Goal: Task Accomplishment & Management: Manage account settings

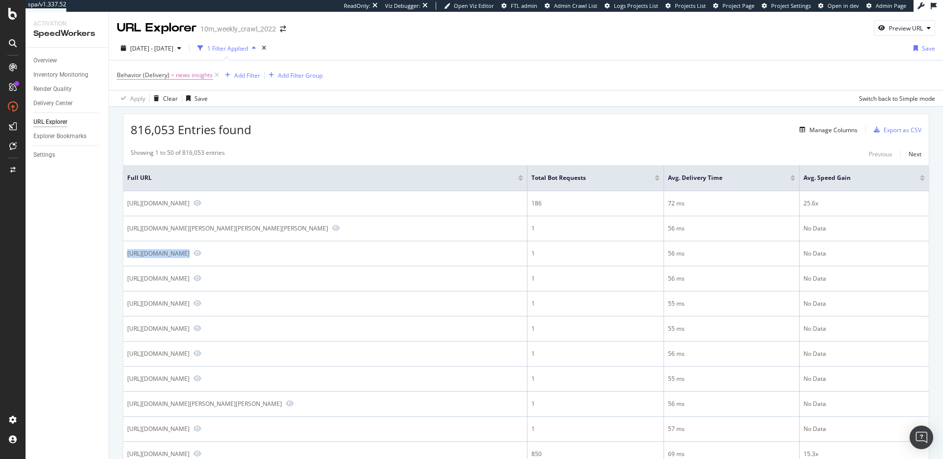
scroll to position [655, 0]
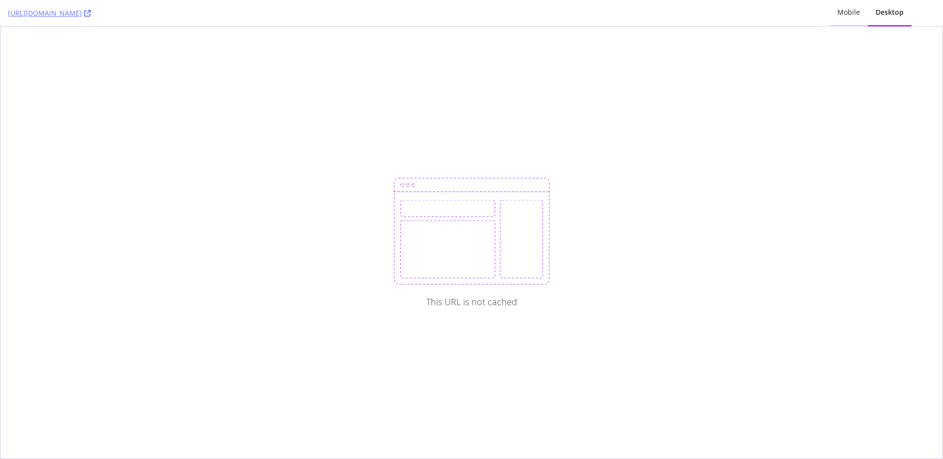
click at [854, 16] on div "Mobile" at bounding box center [849, 12] width 23 height 10
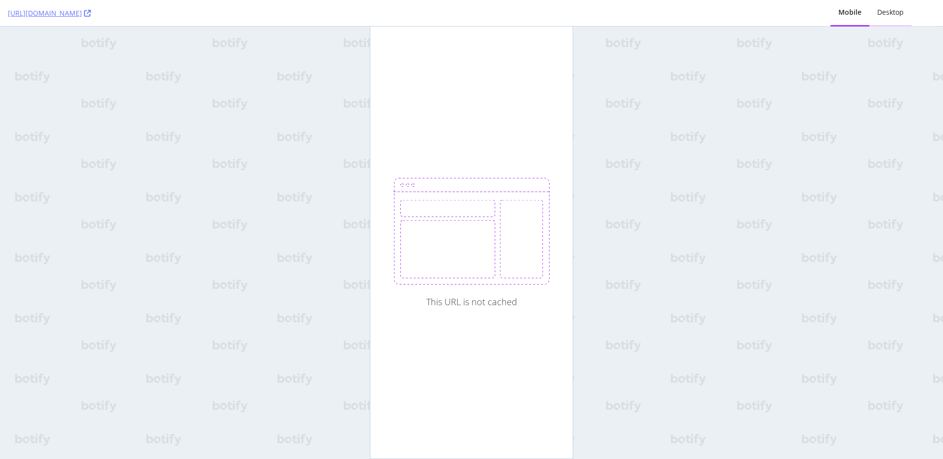
click at [886, 16] on div "Desktop" at bounding box center [890, 12] width 27 height 10
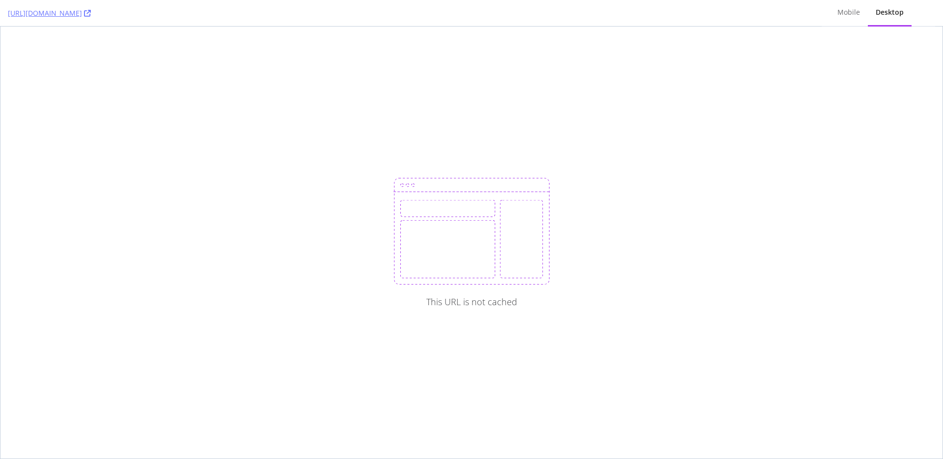
click at [185, 59] on div "This URL is not cached" at bounding box center [471, 243] width 942 height 432
click at [150, 87] on div "This URL is not cached" at bounding box center [471, 243] width 942 height 432
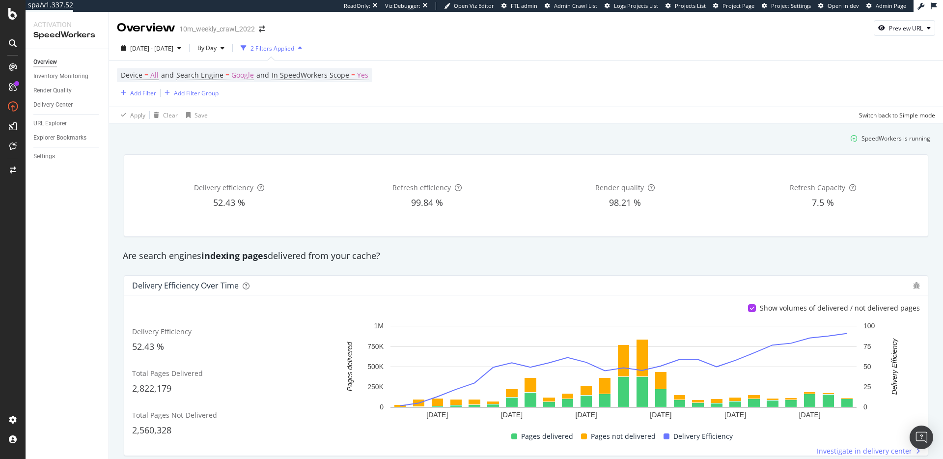
click at [315, 256] on div "Are search engines indexing pages delivered from your cache?" at bounding box center [526, 256] width 816 height 13
click at [318, 254] on div "Are search engines indexing pages delivered from your cache?" at bounding box center [526, 256] width 816 height 13
click at [316, 253] on div "Are search engines indexing pages delivered from your cache?" at bounding box center [526, 256] width 816 height 13
click at [47, 155] on div "Settings" at bounding box center [44, 156] width 22 height 10
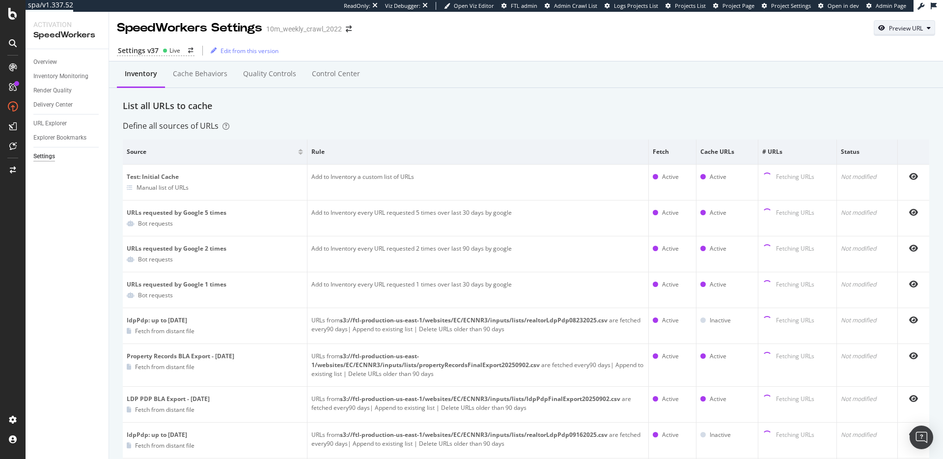
click at [907, 29] on div "Preview URL" at bounding box center [906, 28] width 34 height 8
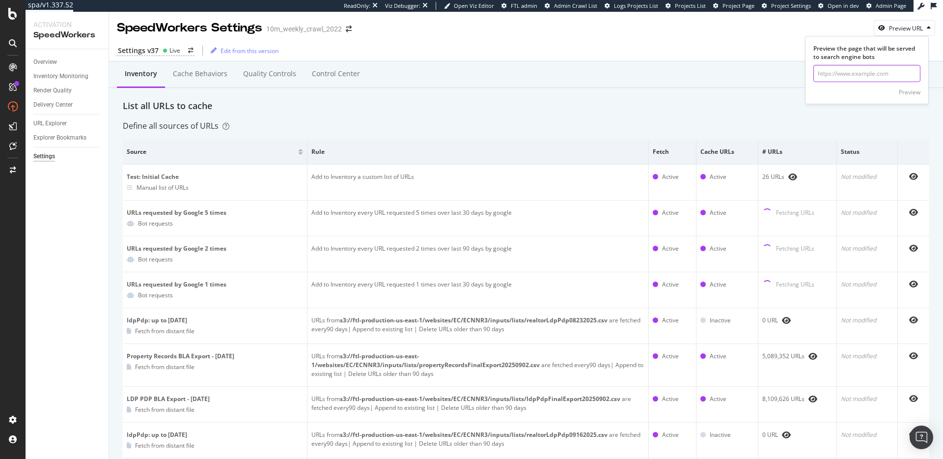
click at [881, 72] on input "url" at bounding box center [866, 73] width 107 height 17
paste input "https://app.botify.com/realtorcom0/10m_weekly_crawl_2022/activation/speedworker…"
type input "https://app.botify.com/realtorcom0/10m_weekly_crawl_2022/activation/speedworker…"
click at [908, 93] on div "Preview" at bounding box center [910, 92] width 22 height 8
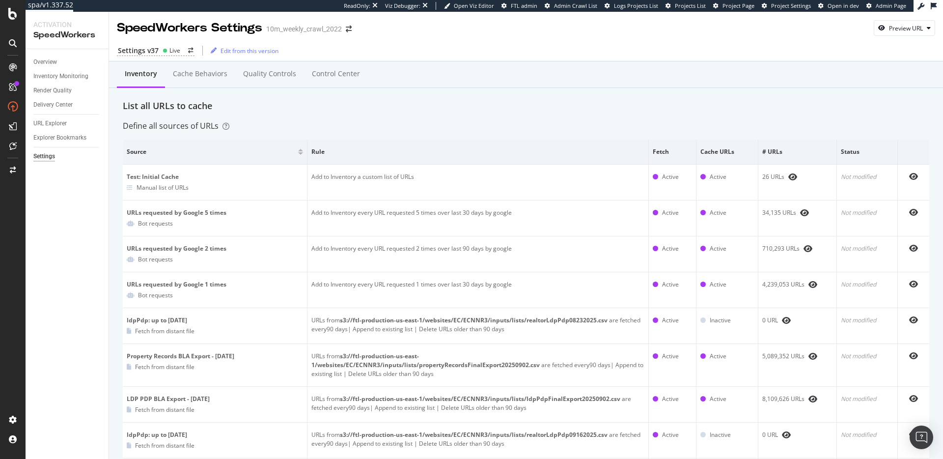
drag, startPoint x: 898, startPoint y: 69, endPoint x: 898, endPoint y: 47, distance: 22.1
click at [899, 68] on div "Inventory Cache behaviors Quality Controls Control Center" at bounding box center [526, 74] width 834 height 27
click at [896, 30] on div "Preview URL" at bounding box center [906, 28] width 34 height 8
click at [873, 70] on input "url" at bounding box center [866, 73] width 107 height 17
paste input "https://www.realtor.com/news/"
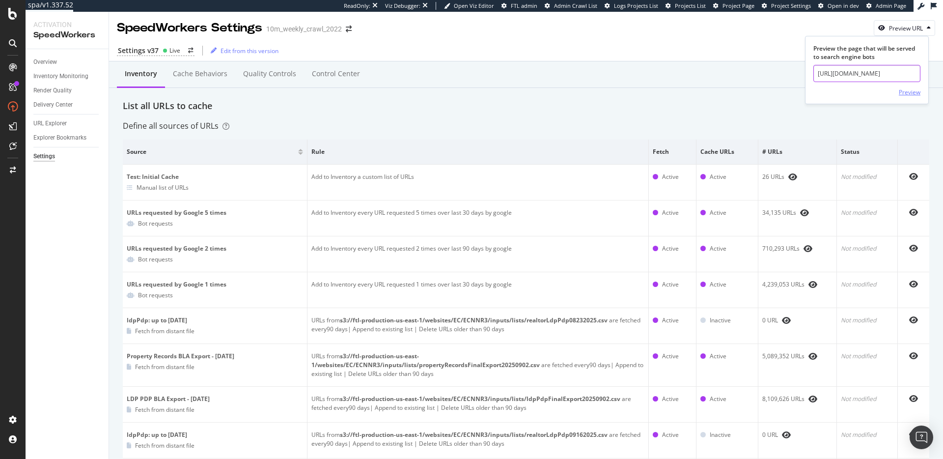
type input "https://www.realtor.com/news/"
click at [909, 93] on div "Preview" at bounding box center [910, 92] width 22 height 8
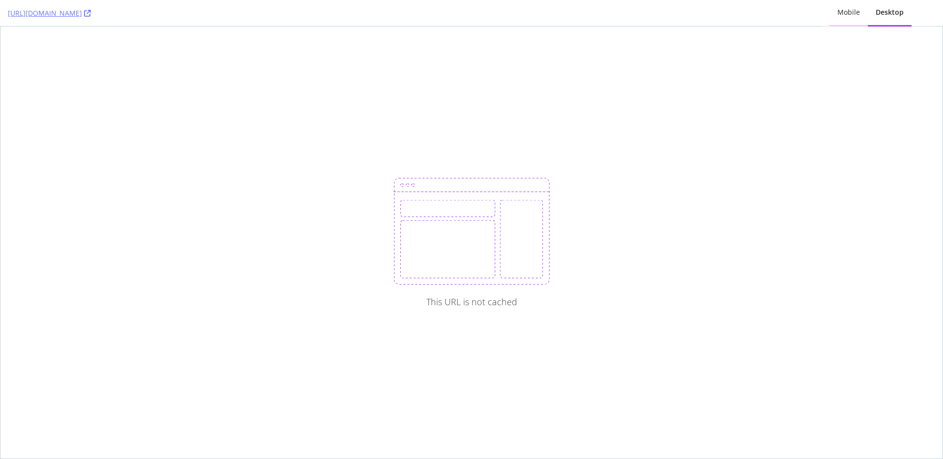
click at [841, 24] on div "Mobile" at bounding box center [849, 13] width 38 height 27
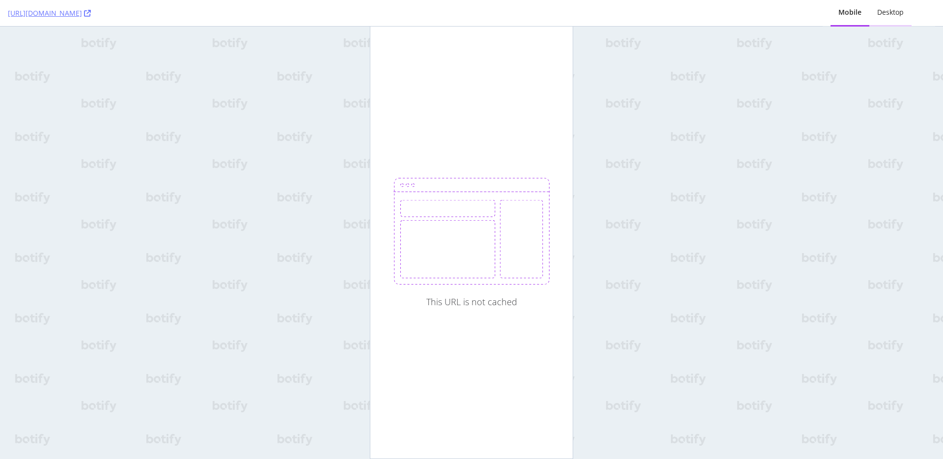
click at [900, 11] on div "Desktop" at bounding box center [890, 12] width 27 height 10
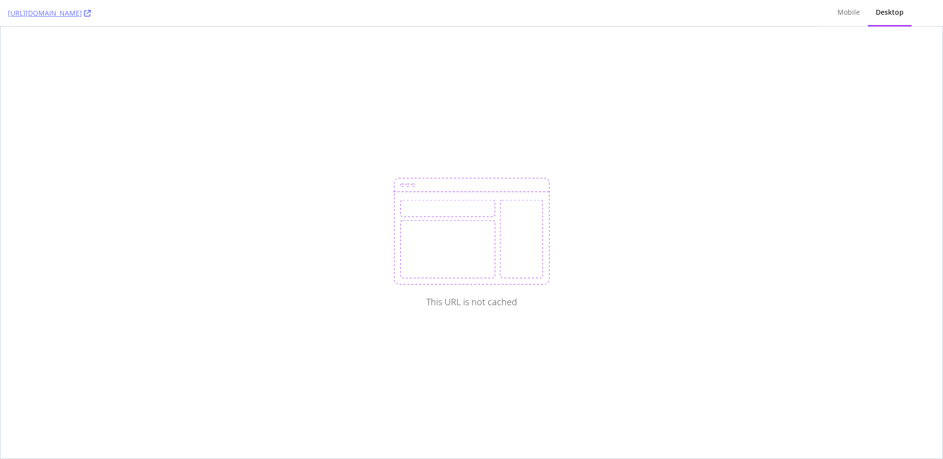
click at [477, 87] on div "This URL is not cached" at bounding box center [471, 243] width 942 height 432
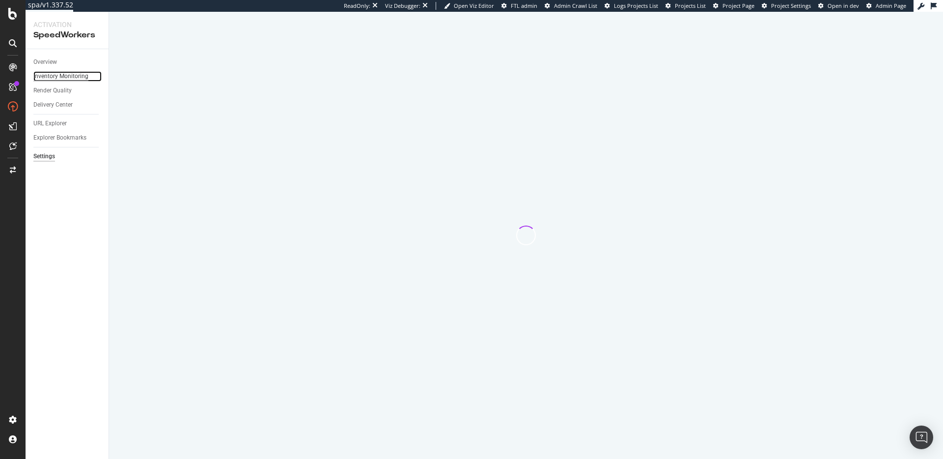
click at [73, 77] on div "Inventory Monitoring" at bounding box center [60, 76] width 55 height 10
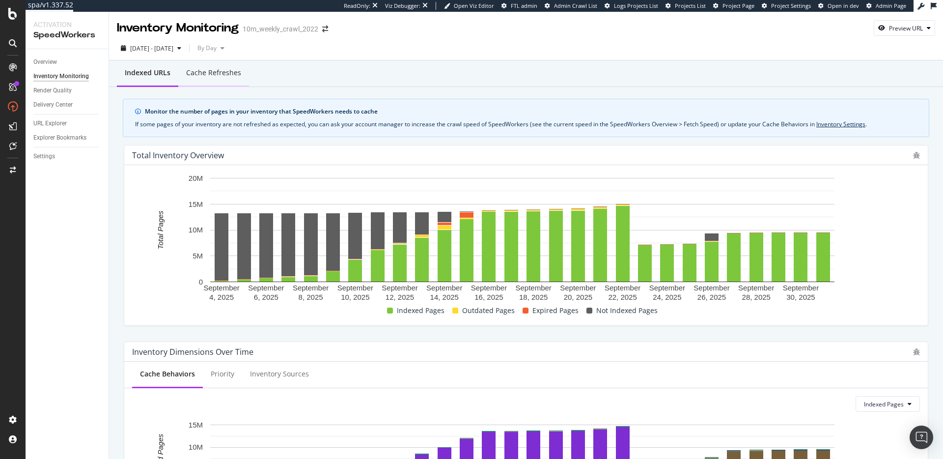
click at [207, 71] on div "Cache refreshes" at bounding box center [213, 73] width 55 height 10
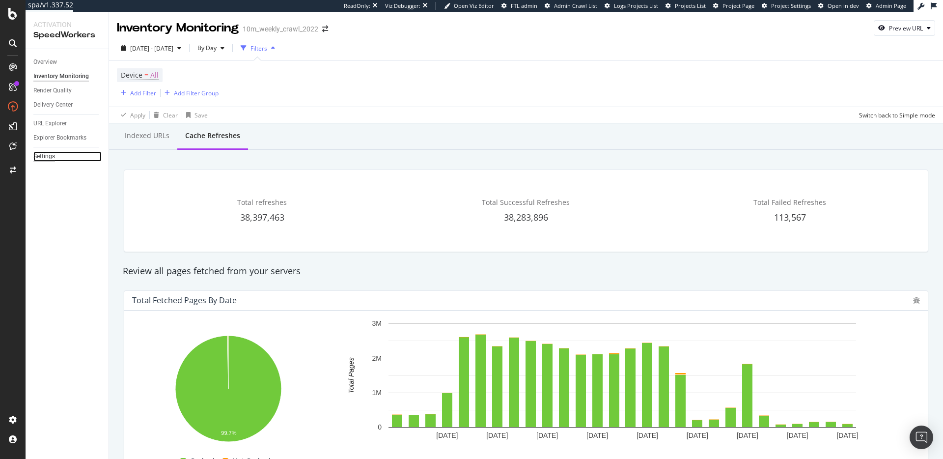
click at [38, 158] on div "Settings" at bounding box center [44, 156] width 22 height 10
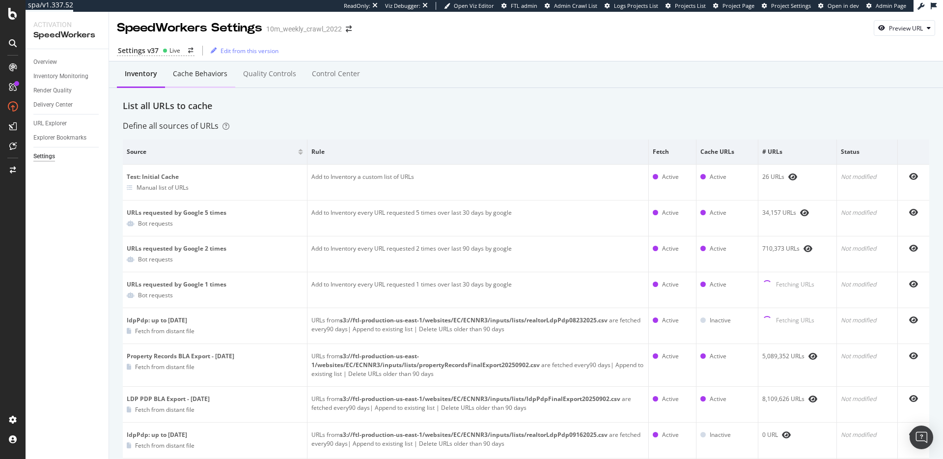
click at [217, 69] on div "Cache behaviors" at bounding box center [200, 74] width 55 height 10
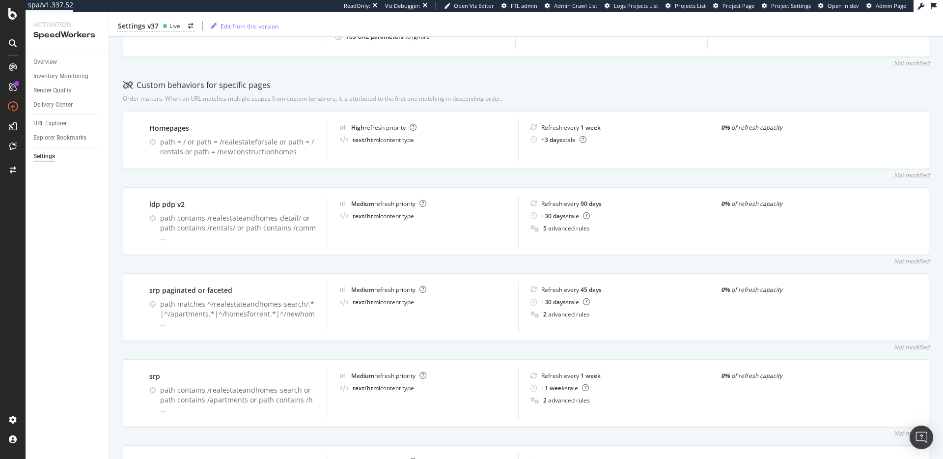
scroll to position [540, 0]
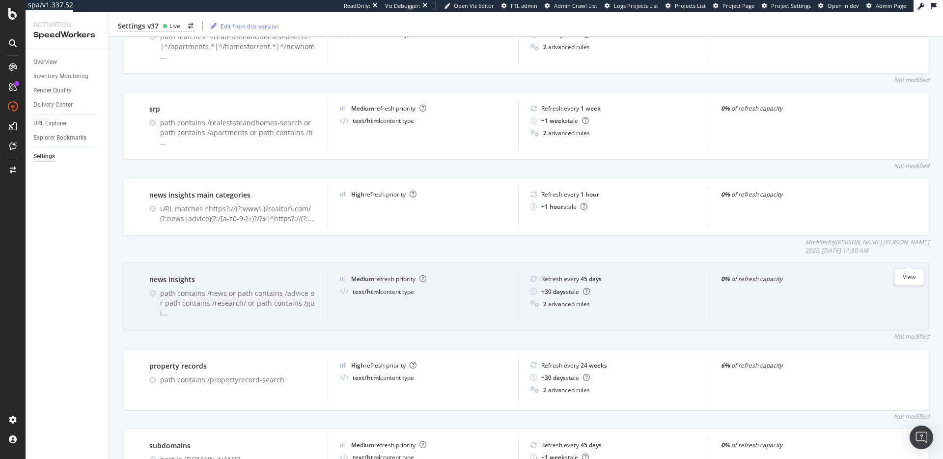
click at [912, 275] on icon "eye" at bounding box center [916, 279] width 9 height 8
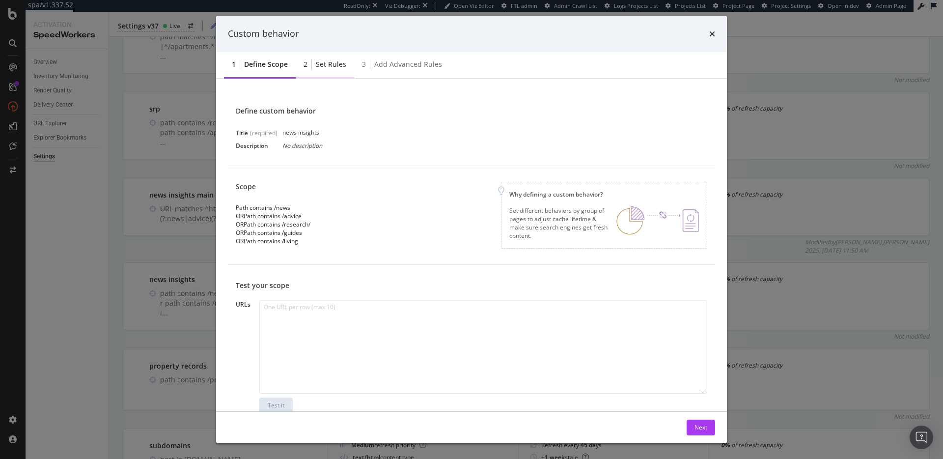
click at [321, 60] on div "Set rules" at bounding box center [331, 64] width 30 height 10
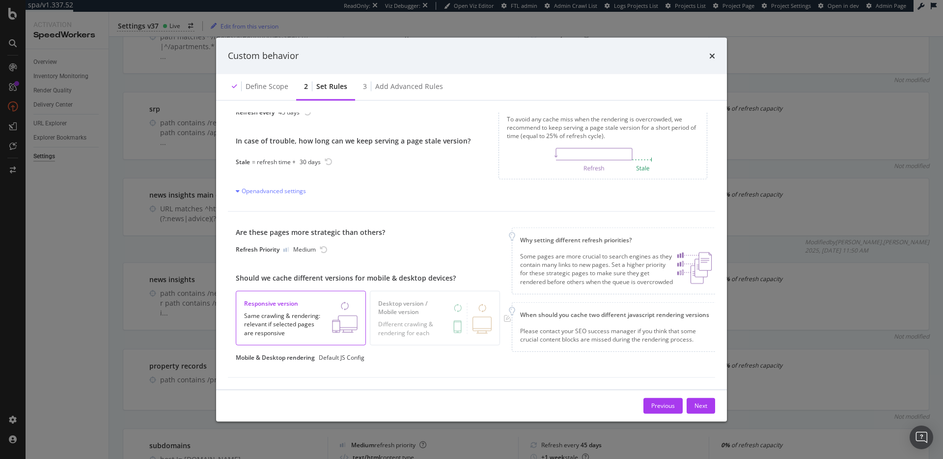
scroll to position [45, 0]
click at [407, 77] on div "3 Add advanced rules" at bounding box center [403, 86] width 96 height 27
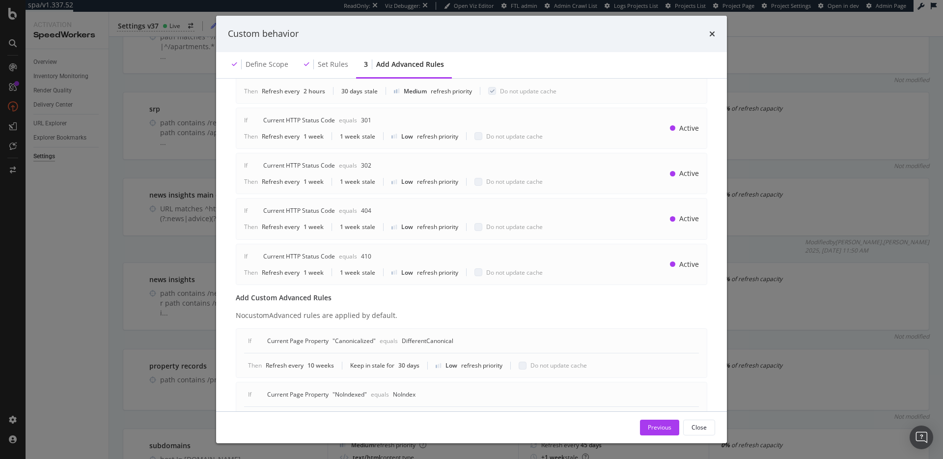
scroll to position [224, 0]
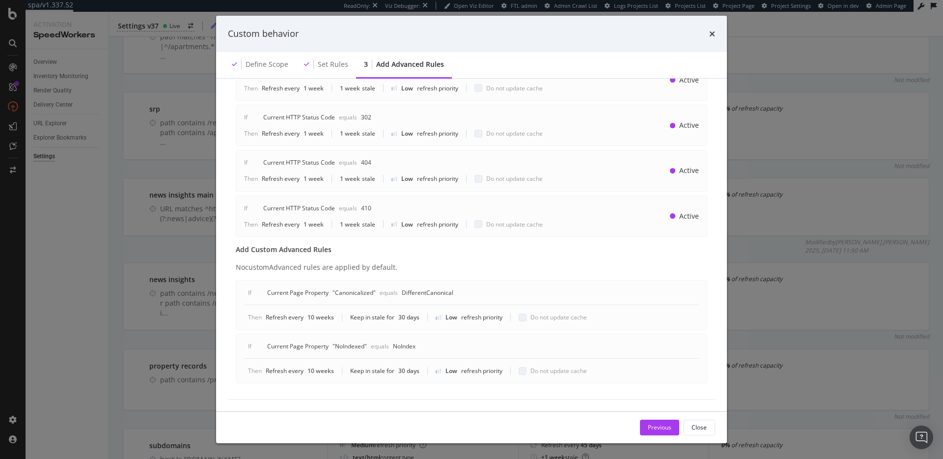
click at [126, 221] on div "Custom behavior Define scope Set rules 3 Add advanced rules Advanced rules allo…" at bounding box center [471, 229] width 943 height 459
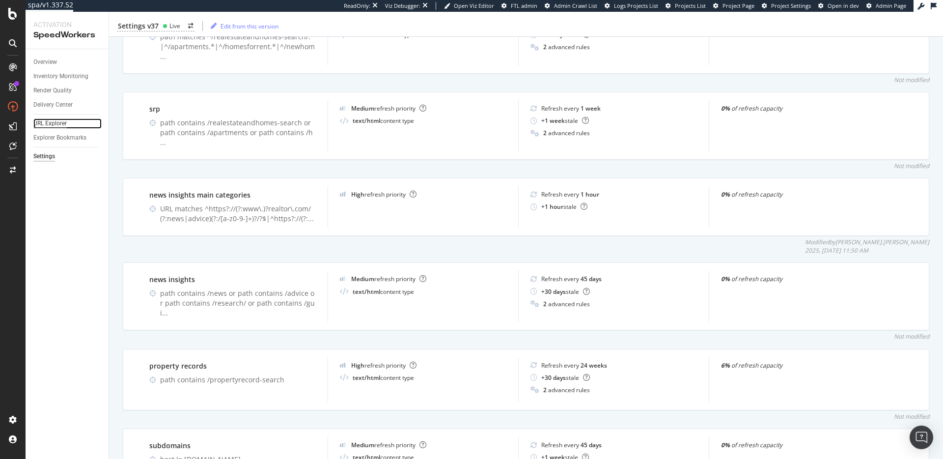
click at [40, 119] on div "URL Explorer" at bounding box center [49, 123] width 33 height 10
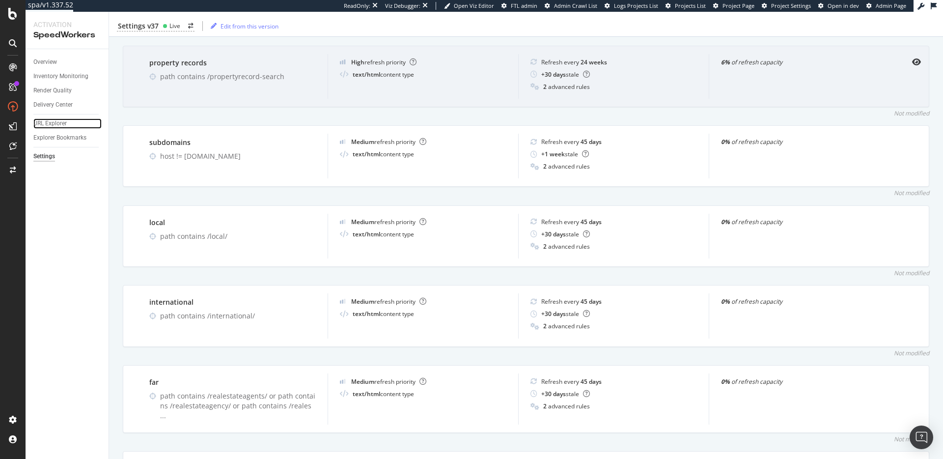
scroll to position [726, 0]
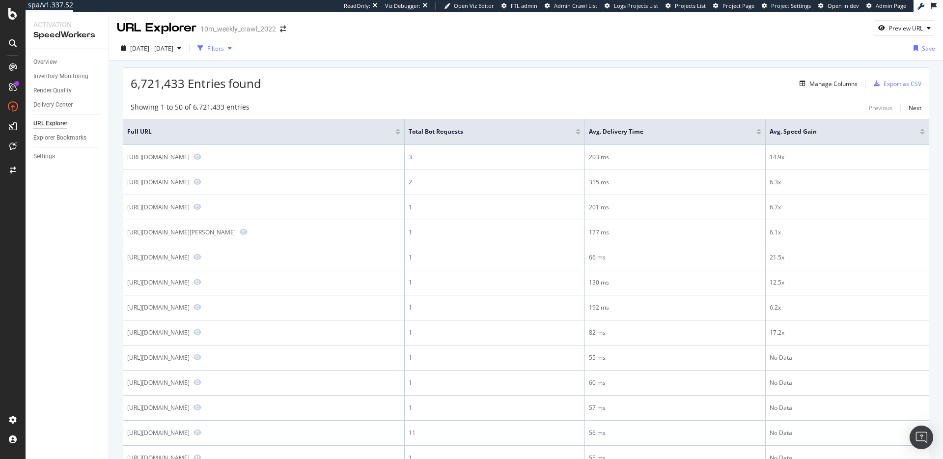
click at [236, 51] on div "button" at bounding box center [230, 48] width 12 height 6
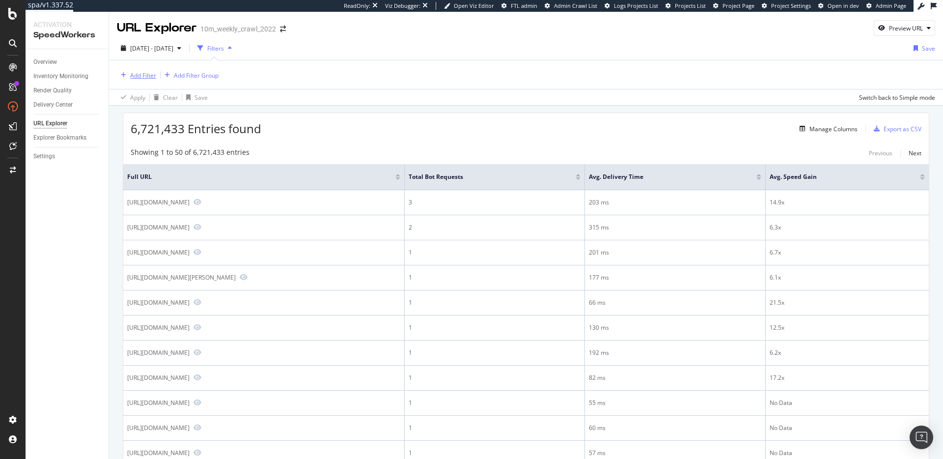
click at [154, 76] on div "Add Filter" at bounding box center [143, 75] width 26 height 8
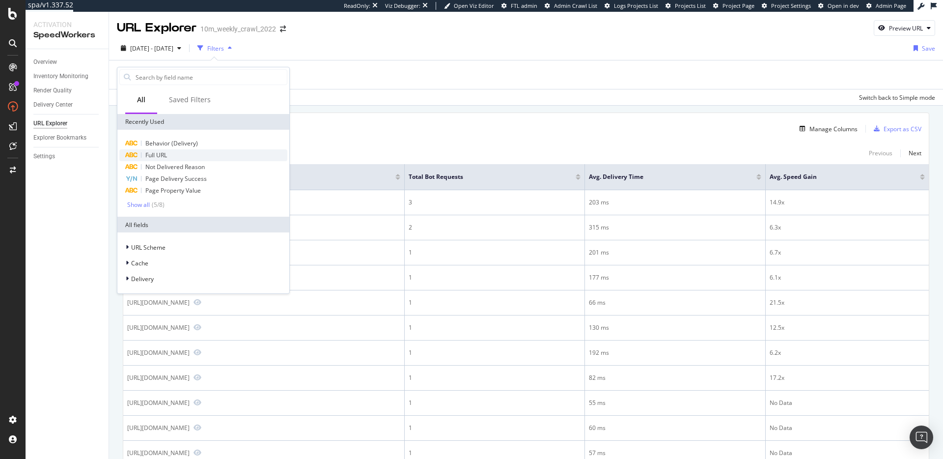
click at [189, 158] on div "Full URL" at bounding box center [203, 155] width 168 height 12
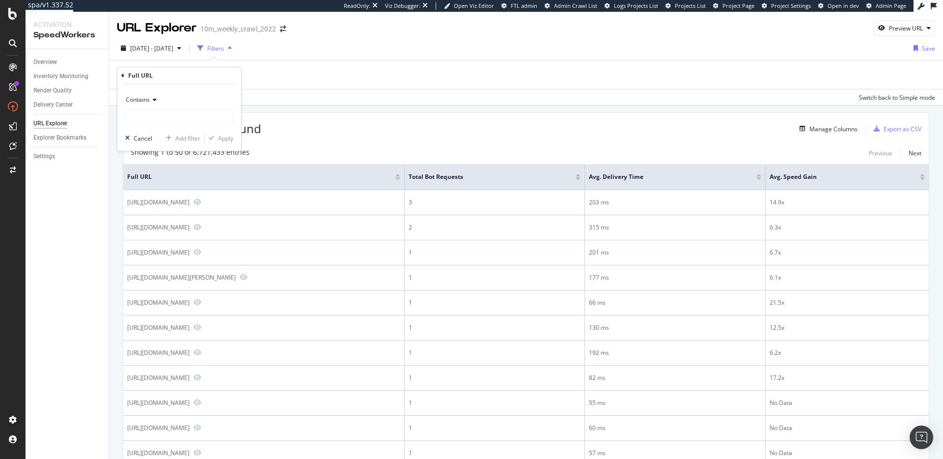
click at [152, 94] on div "Contains" at bounding box center [179, 100] width 108 height 16
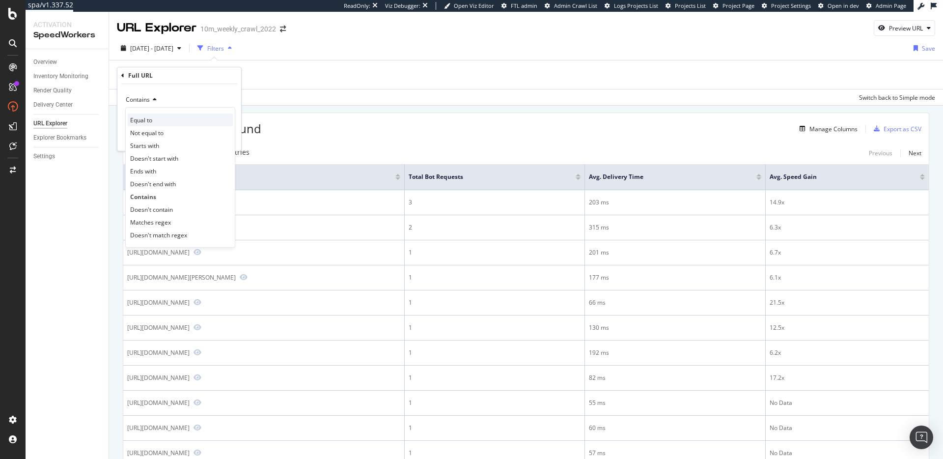
click at [146, 119] on span "Equal to" at bounding box center [141, 120] width 22 height 8
click at [153, 114] on input "text" at bounding box center [179, 118] width 107 height 16
paste input "https://www.realtor.com/news/"
type input "https://www.realtor.com/news/"
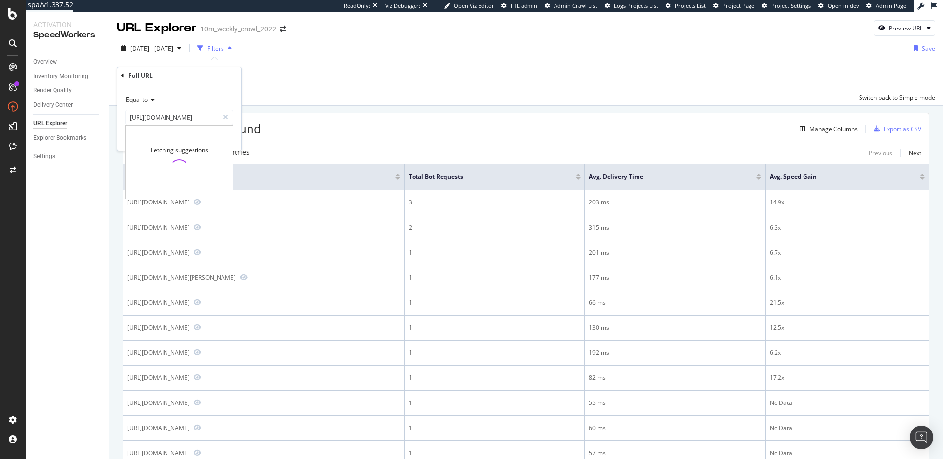
click at [229, 98] on div "Equal to" at bounding box center [179, 100] width 108 height 16
drag, startPoint x: 223, startPoint y: 138, endPoint x: 265, endPoint y: 135, distance: 42.3
click at [223, 138] on div "Apply" at bounding box center [225, 138] width 15 height 8
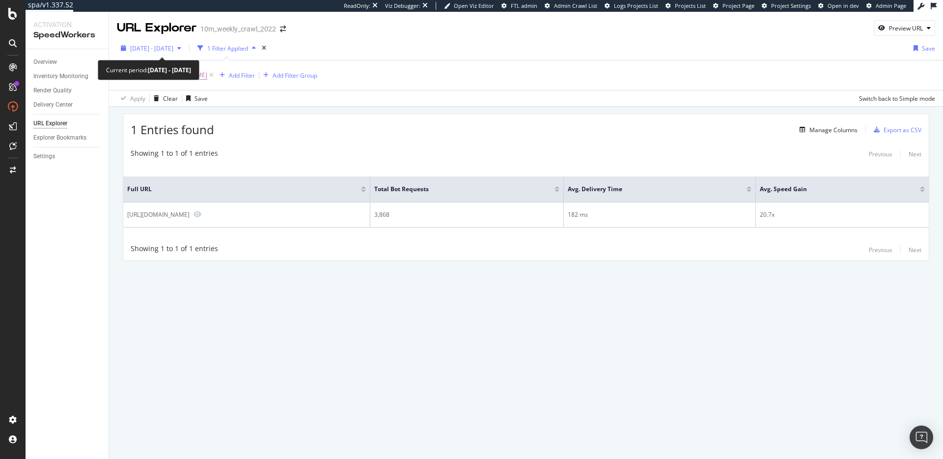
click at [173, 50] on span "2025 Sep. 5th - Oct. 2nd" at bounding box center [151, 48] width 43 height 8
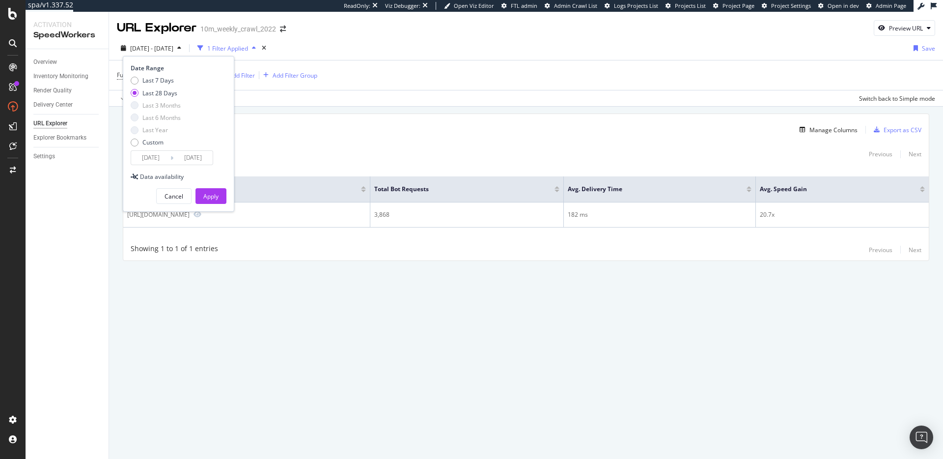
click at [164, 157] on input "2025/09/05" at bounding box center [150, 158] width 39 height 14
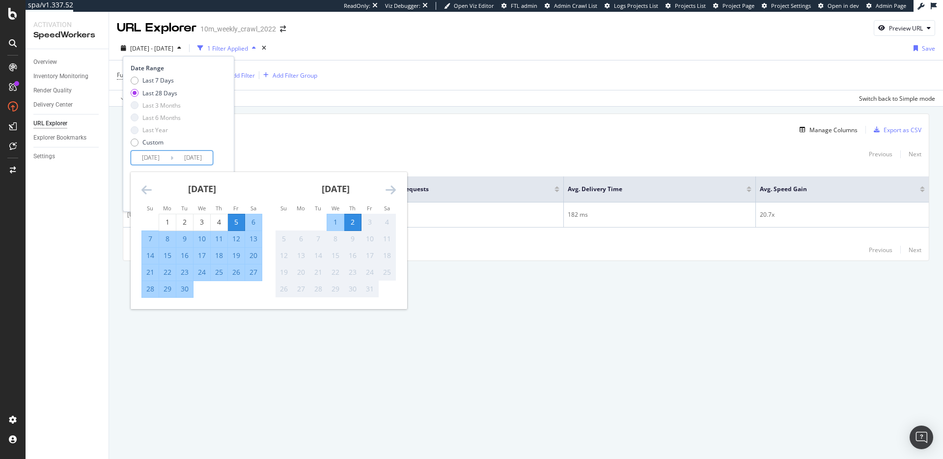
click at [355, 225] on div "2" at bounding box center [352, 222] width 17 height 10
type input "2025/10/02"
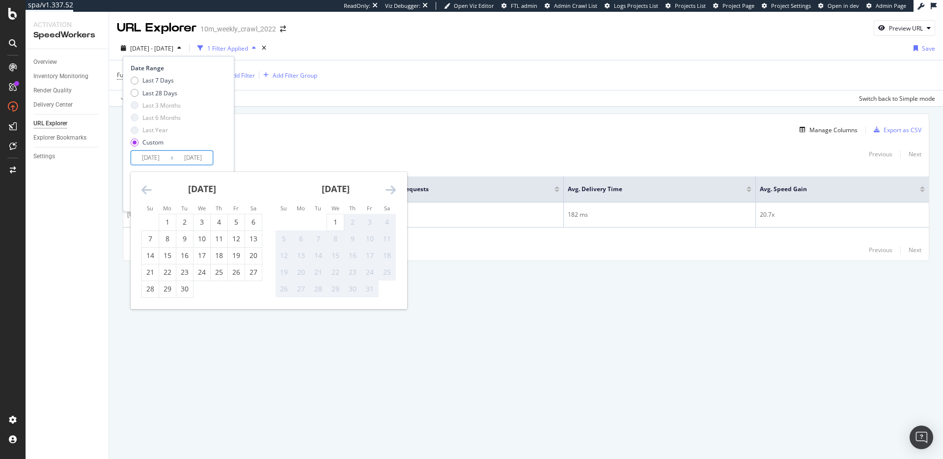
click at [221, 140] on div "Last 7 Days Last 28 Days Last 3 Months Last 6 Months Last Year Custom" at bounding box center [177, 113] width 93 height 74
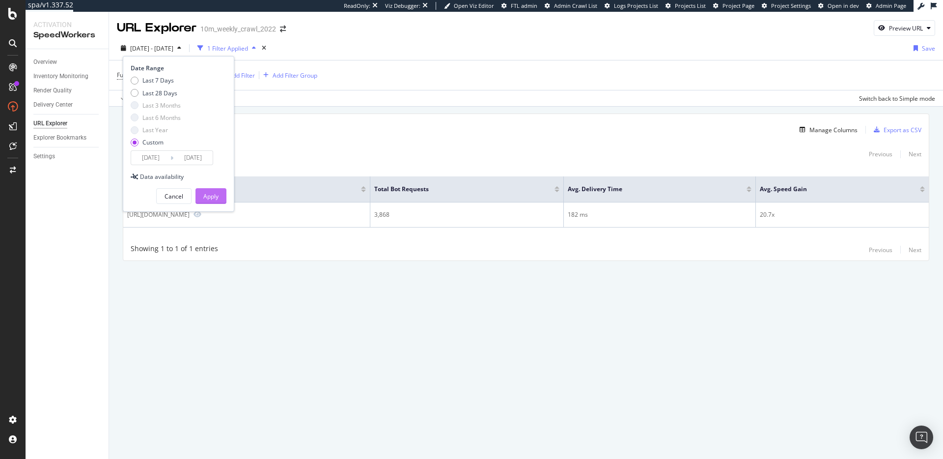
click at [219, 192] on button "Apply" at bounding box center [211, 196] width 31 height 16
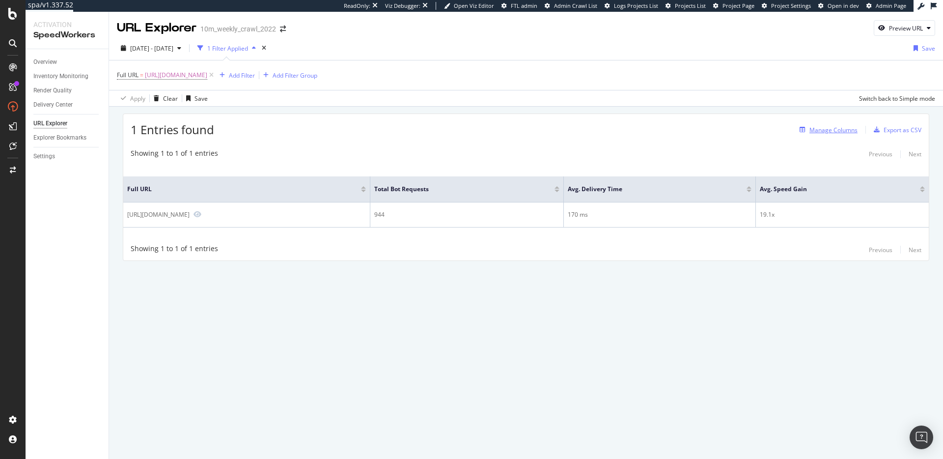
click at [828, 134] on div "Manage Columns" at bounding box center [834, 130] width 48 height 8
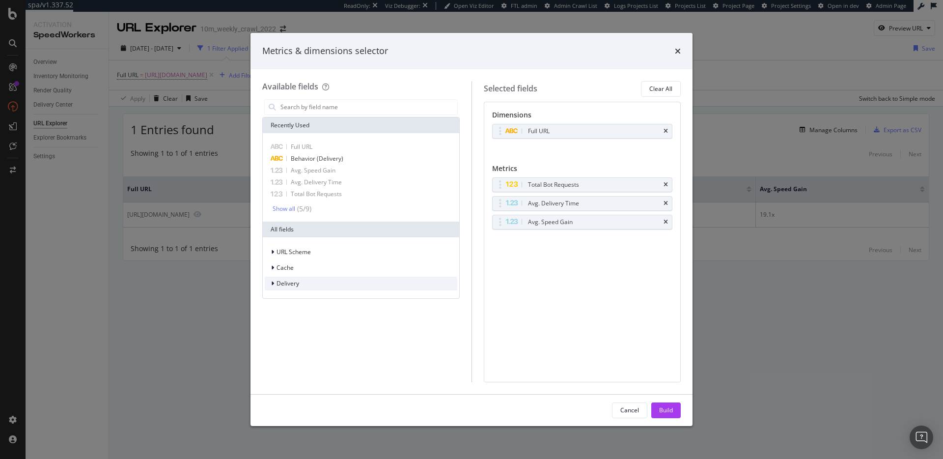
click at [296, 281] on span "Delivery" at bounding box center [288, 283] width 23 height 8
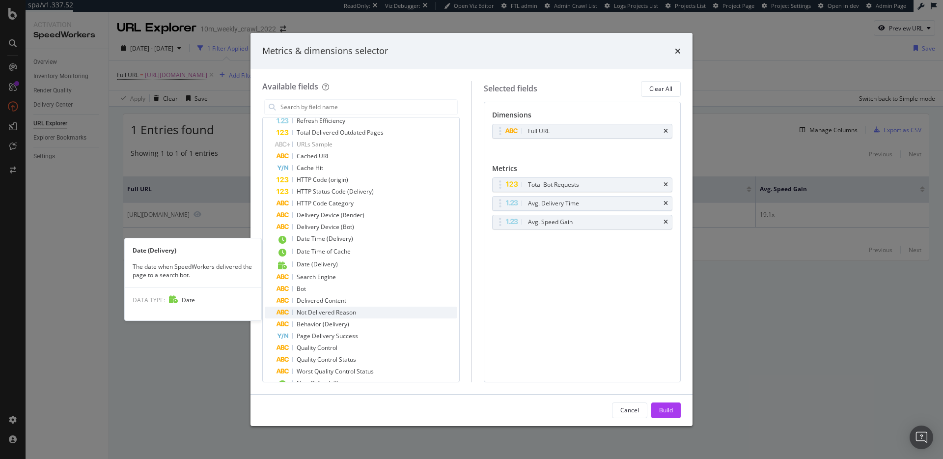
scroll to position [395, 0]
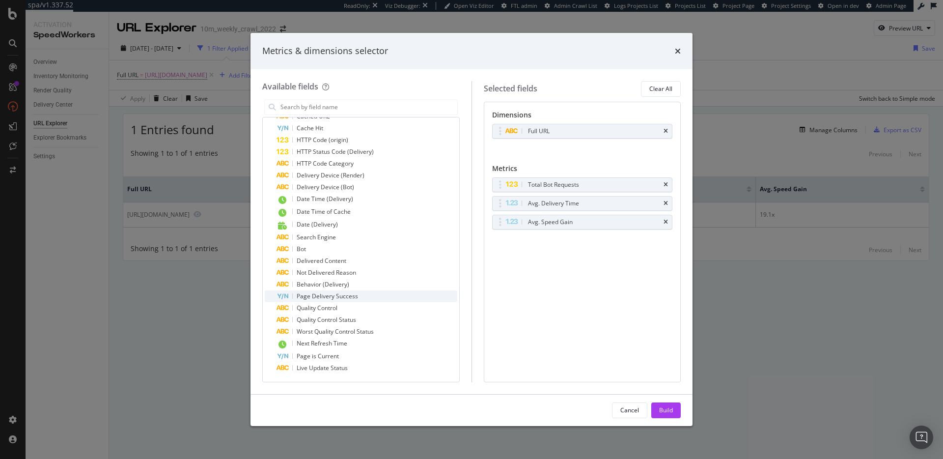
click at [362, 294] on div "Page Delivery Success" at bounding box center [367, 296] width 181 height 12
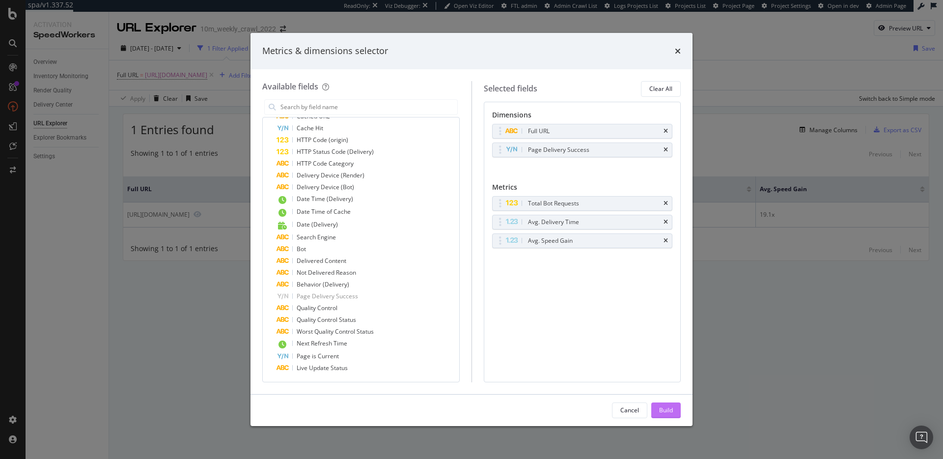
click at [661, 410] on div "Build" at bounding box center [666, 410] width 14 height 8
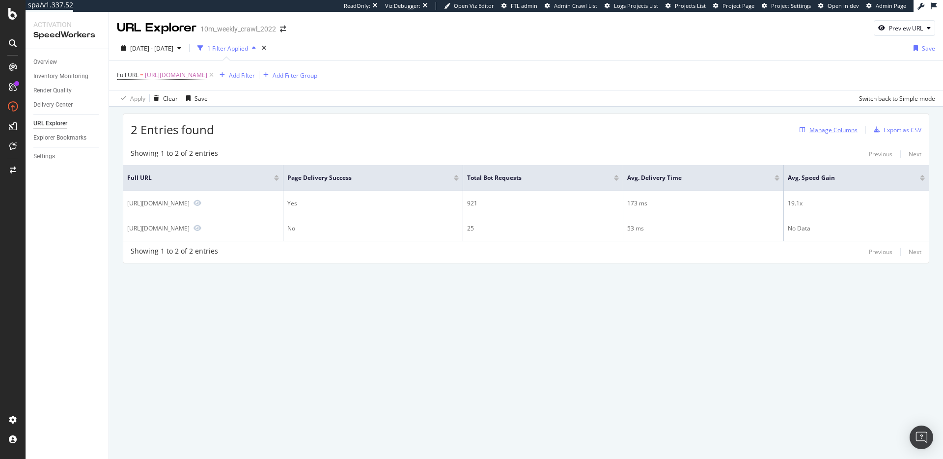
click at [832, 129] on div "Manage Columns" at bounding box center [834, 130] width 48 height 8
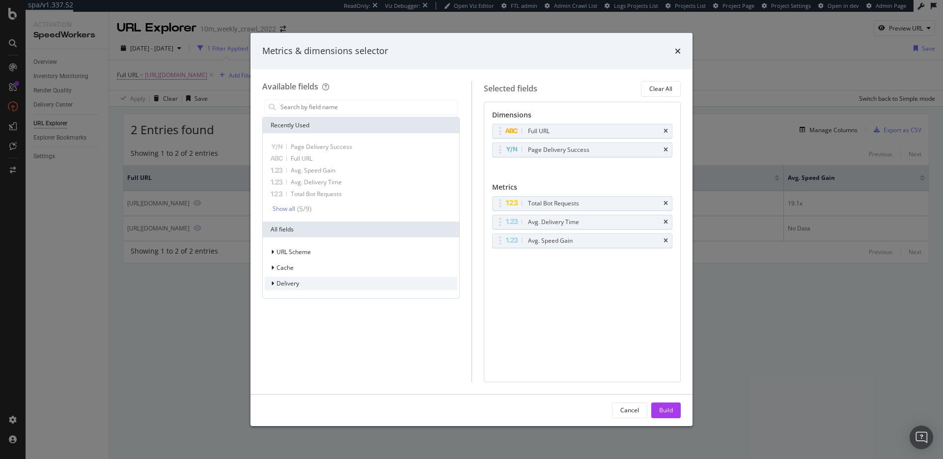
click at [309, 280] on div "Delivery" at bounding box center [361, 284] width 193 height 14
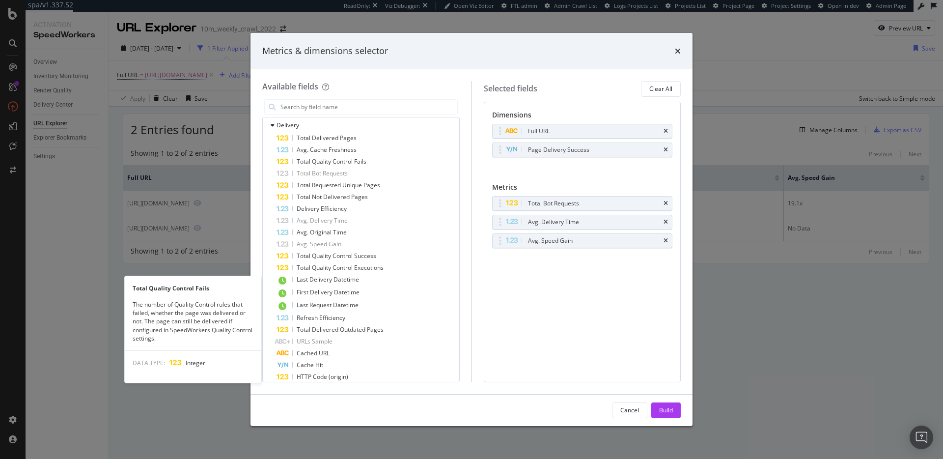
scroll to position [296, 0]
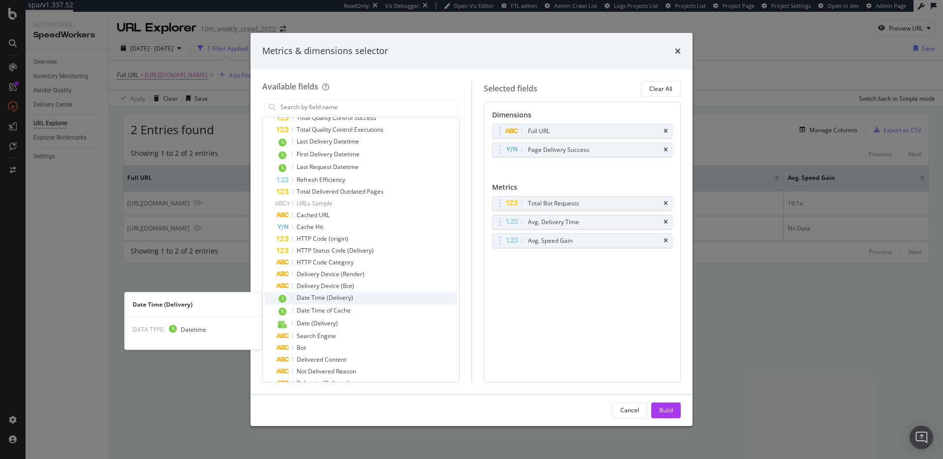
click at [365, 298] on div "Date Time (Delivery)" at bounding box center [367, 298] width 181 height 13
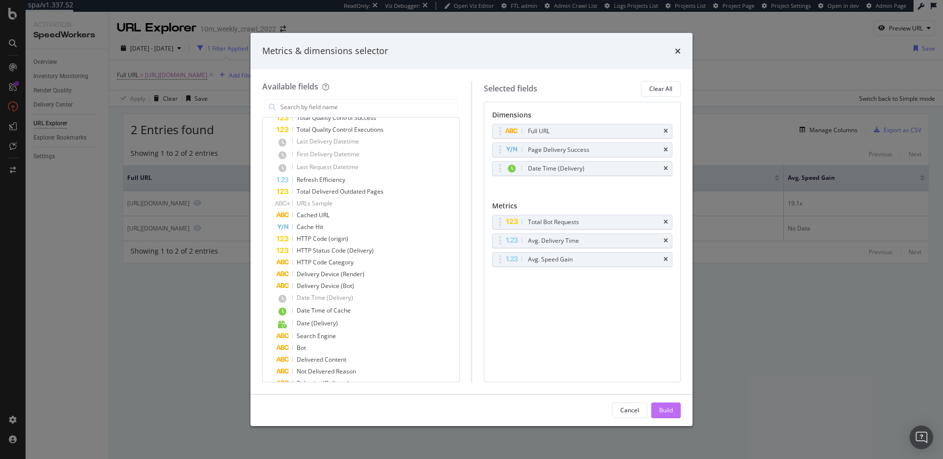
click at [668, 413] on div "Build" at bounding box center [666, 410] width 14 height 8
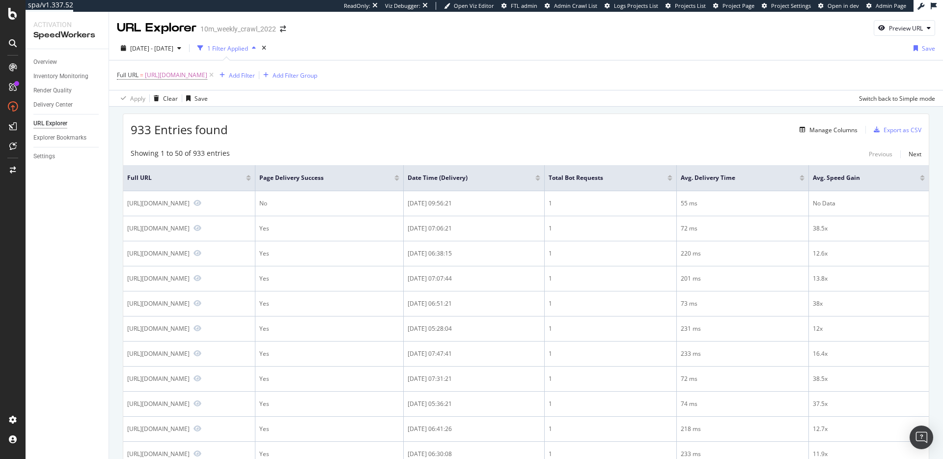
click at [468, 132] on div "933 Entries found Manage Columns Export as CSV" at bounding box center [526, 126] width 806 height 24
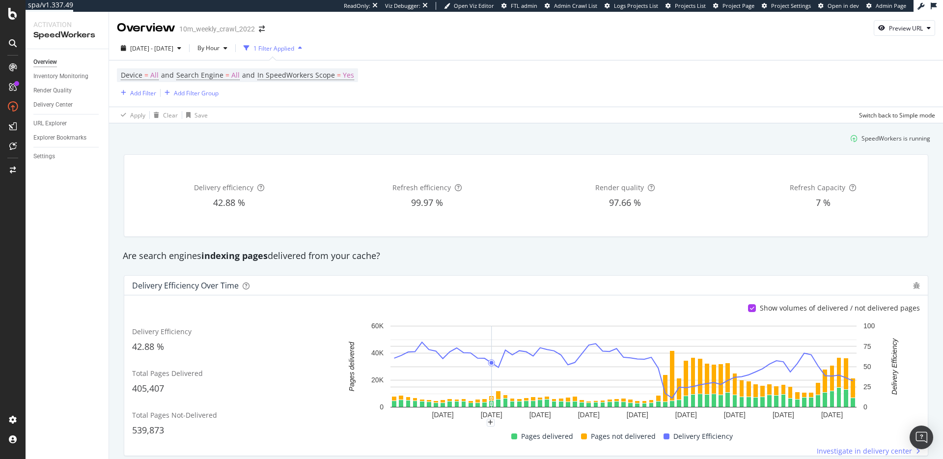
drag, startPoint x: 258, startPoint y: 141, endPoint x: 111, endPoint y: 137, distance: 146.9
click at [257, 141] on div "SpeedWorkers is running" at bounding box center [526, 138] width 816 height 16
click at [42, 158] on div "Settings" at bounding box center [44, 156] width 22 height 10
click at [300, 252] on div "Are search engines indexing pages delivered from your cache?" at bounding box center [526, 256] width 816 height 13
click at [367, 257] on div "Are search engines indexing pages delivered from your cache?" at bounding box center [526, 256] width 816 height 13
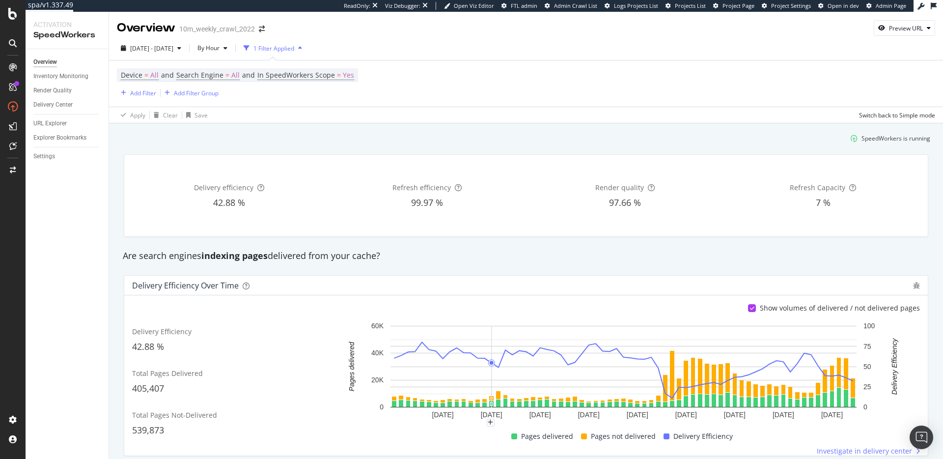
click at [531, 132] on div "SpeedWorkers is running" at bounding box center [526, 138] width 816 height 16
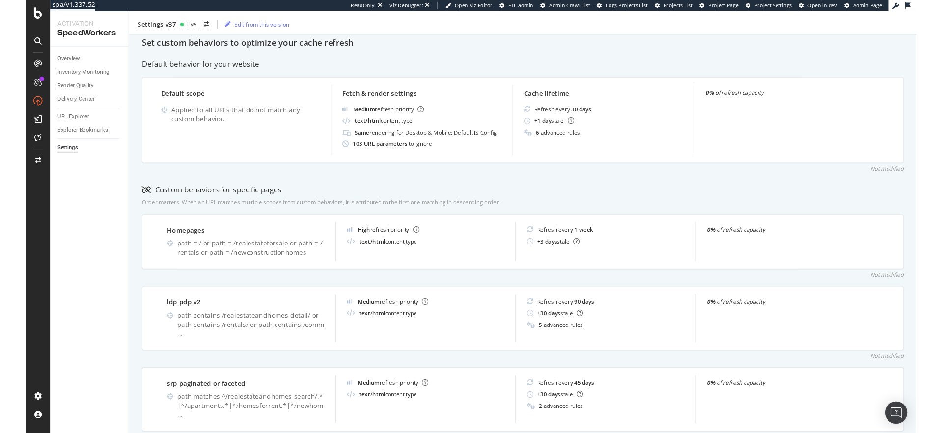
scroll to position [466, 0]
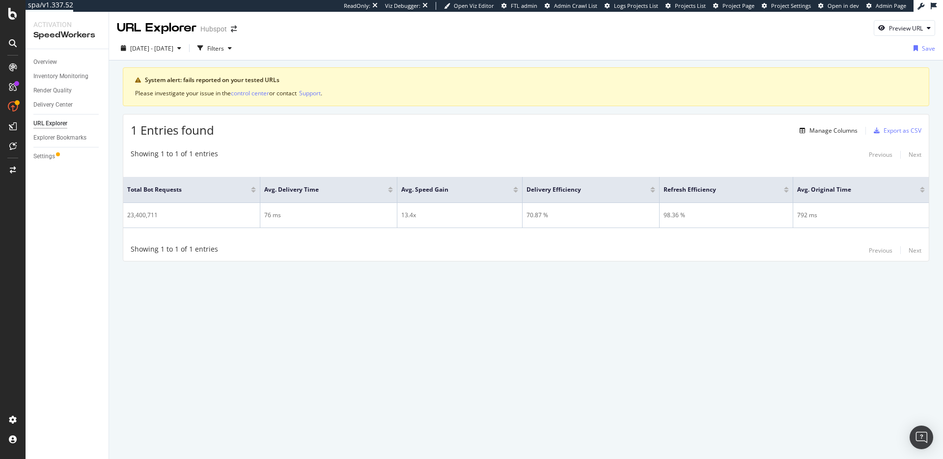
click at [517, 298] on div "URL Explorer Hubspot Preview URL [DATE] - [DATE] Filters Save System alert: fai…" at bounding box center [526, 235] width 834 height 447
click at [518, 62] on div "System alert: fails reported on your tested URLs Please investigate your issue …" at bounding box center [526, 177] width 834 height 235
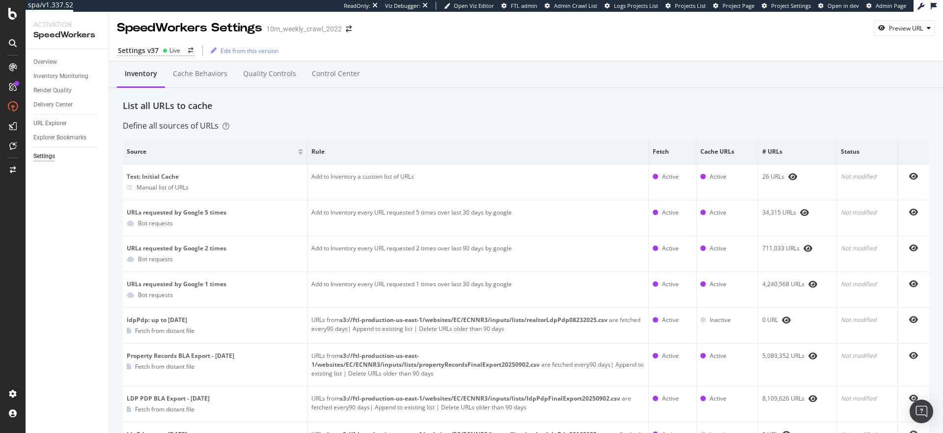
click at [385, 112] on div "List all URLs to cache" at bounding box center [526, 106] width 807 height 13
click at [184, 76] on div "Cache behaviors" at bounding box center [200, 74] width 55 height 10
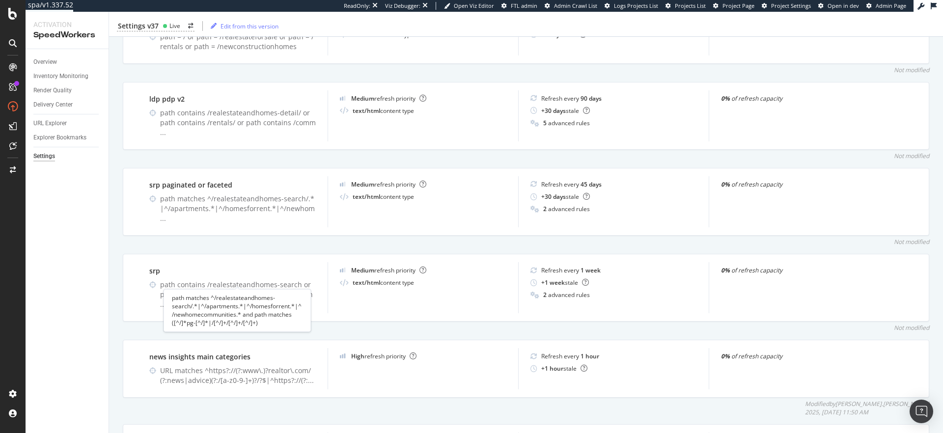
scroll to position [495, 0]
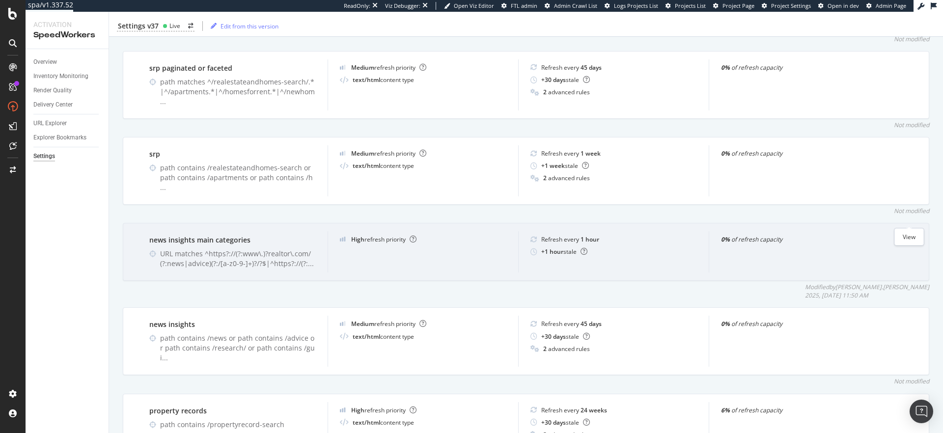
click at [912, 235] on icon "eye" at bounding box center [916, 239] width 9 height 8
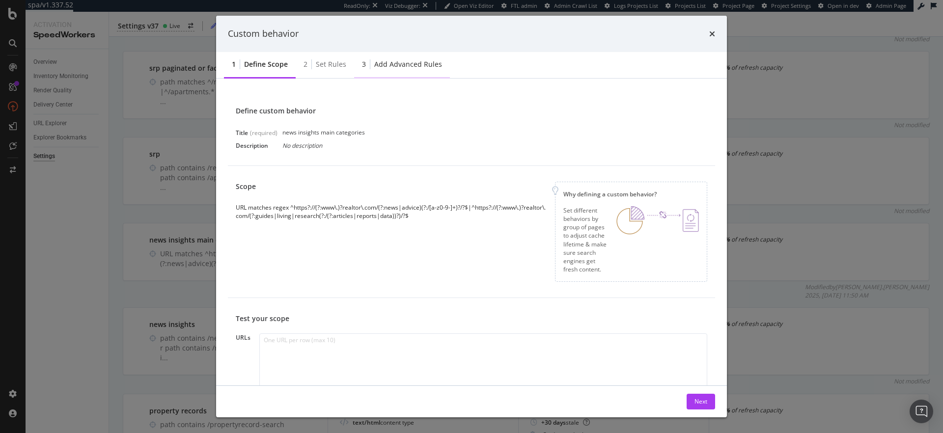
click at [406, 63] on div "Add advanced rules" at bounding box center [408, 64] width 68 height 10
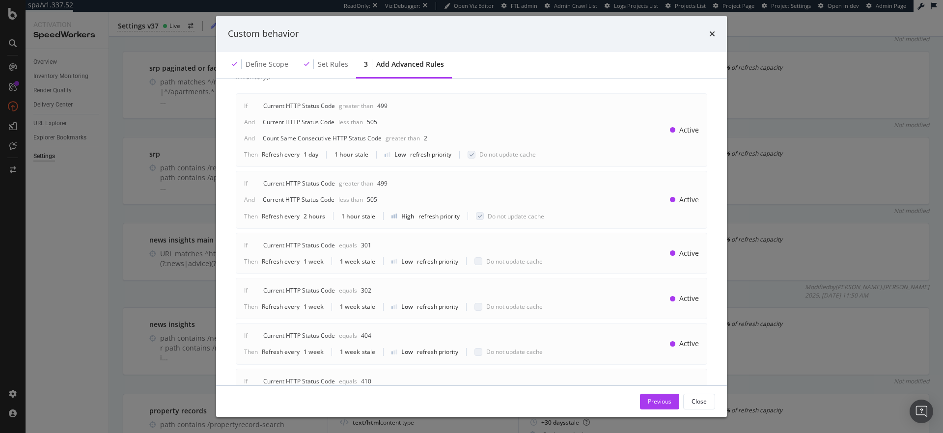
scroll to position [54, 0]
drag, startPoint x: 354, startPoint y: 102, endPoint x: 384, endPoint y: 118, distance: 33.8
click at [384, 118] on div "If Current HTTP Status Code Greater than 499 And Current HTTP Status Code Less …" at bounding box center [394, 126] width 300 height 57
drag, startPoint x: 496, startPoint y: 151, endPoint x: 562, endPoint y: 156, distance: 67.0
click at [562, 156] on div "If Current HTTP Status Code Greater than 499 And Current HTTP Status Code Less …" at bounding box center [472, 126] width 472 height 74
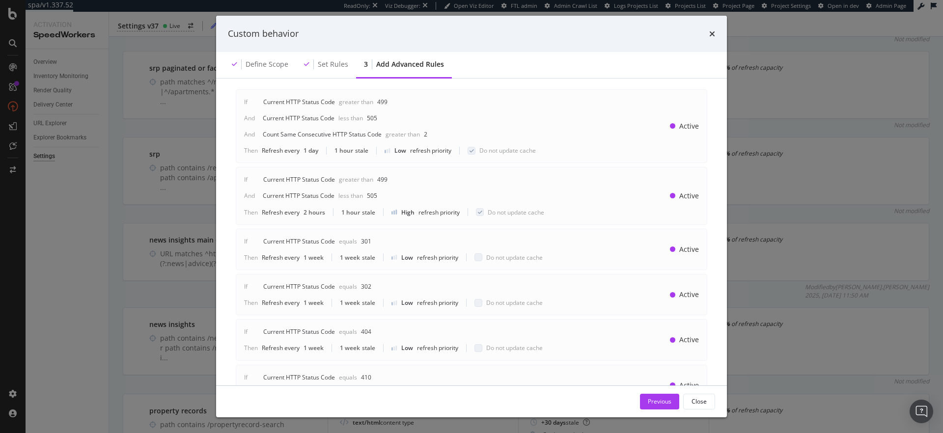
click at [547, 152] on div "If Current HTTP Status Code Greater than 499 And Current HTTP Status Code Less …" at bounding box center [472, 126] width 472 height 74
drag, startPoint x: 382, startPoint y: 136, endPoint x: 437, endPoint y: 140, distance: 54.7
click at [428, 138] on div "And Count Same Consecutive HTTP Status Code Greater than 2" at bounding box center [337, 134] width 187 height 8
drag, startPoint x: 295, startPoint y: 209, endPoint x: 344, endPoint y: 214, distance: 49.9
click at [344, 214] on div "Then Refresh every 2 hours 1 hour stale High refresh priority Do not update cac…" at bounding box center [394, 212] width 300 height 8
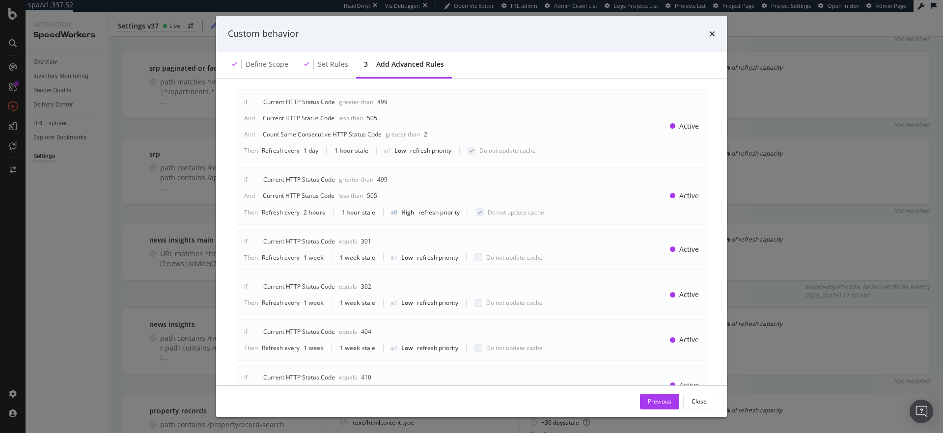
click at [296, 212] on div "Refresh every" at bounding box center [281, 212] width 38 height 8
drag, startPoint x: 292, startPoint y: 213, endPoint x: 339, endPoint y: 212, distance: 46.7
click at [356, 214] on div "Then Refresh every 2 hours 1 hour stale High refresh priority Do not update cac…" at bounding box center [394, 212] width 300 height 8
drag, startPoint x: 302, startPoint y: 212, endPoint x: 365, endPoint y: 212, distance: 63.9
click at [362, 212] on div "Then Refresh every 2 hours 1 hour stale High refresh priority Do not update cac…" at bounding box center [394, 212] width 300 height 8
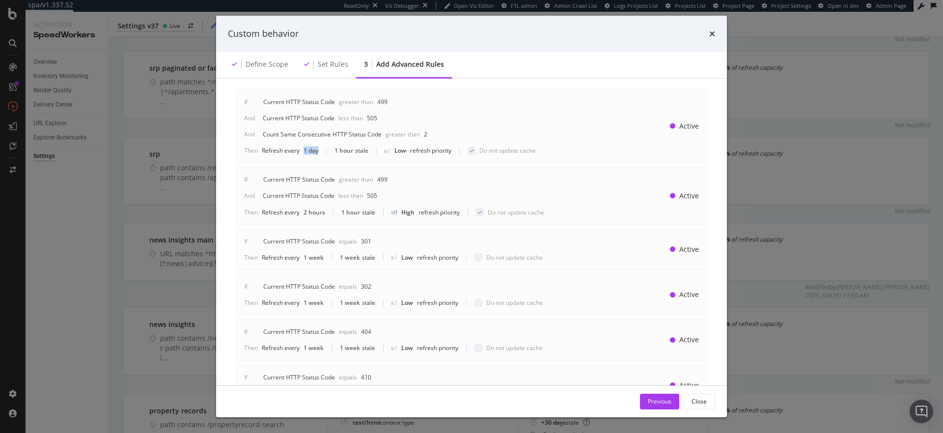
drag, startPoint x: 302, startPoint y: 153, endPoint x: 325, endPoint y: 149, distance: 23.9
click at [325, 149] on div "Then Refresh every 1 day 1 hour stale Low refresh priority Do not update cache" at bounding box center [390, 150] width 292 height 8
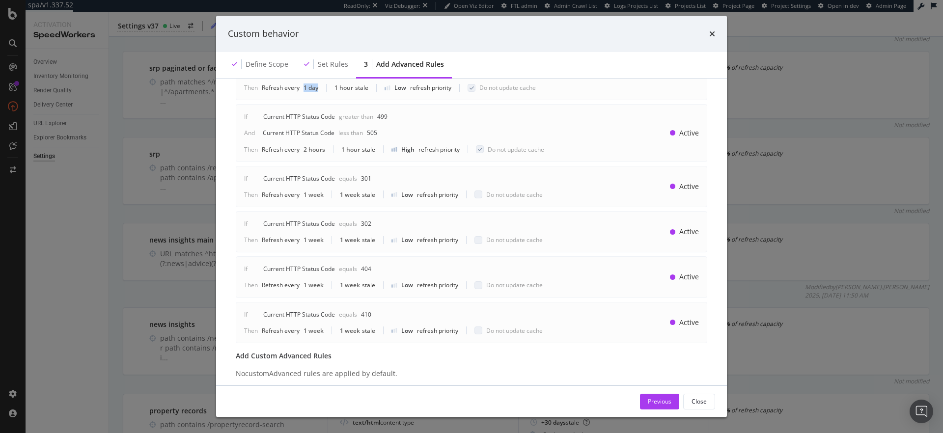
scroll to position [112, 0]
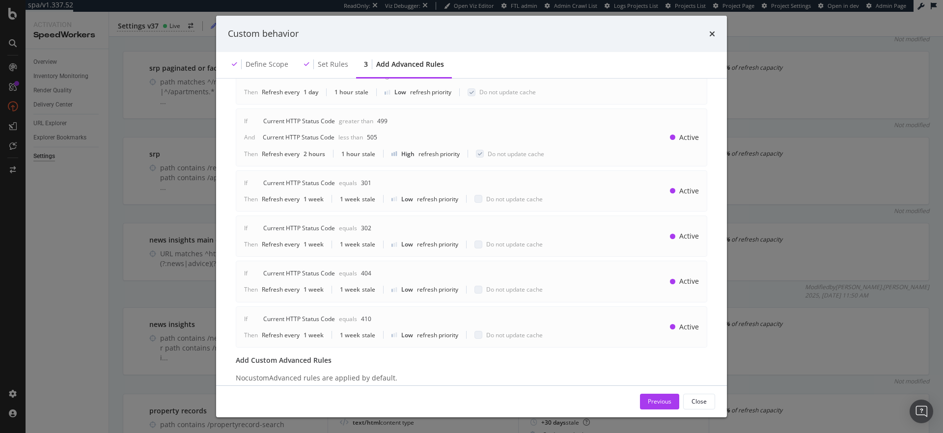
drag, startPoint x: 181, startPoint y: 244, endPoint x: 195, endPoint y: 249, distance: 14.6
click at [181, 244] on div "Custom behavior Define scope Set rules 3 Add advanced rules Advanced rules allo…" at bounding box center [471, 216] width 943 height 433
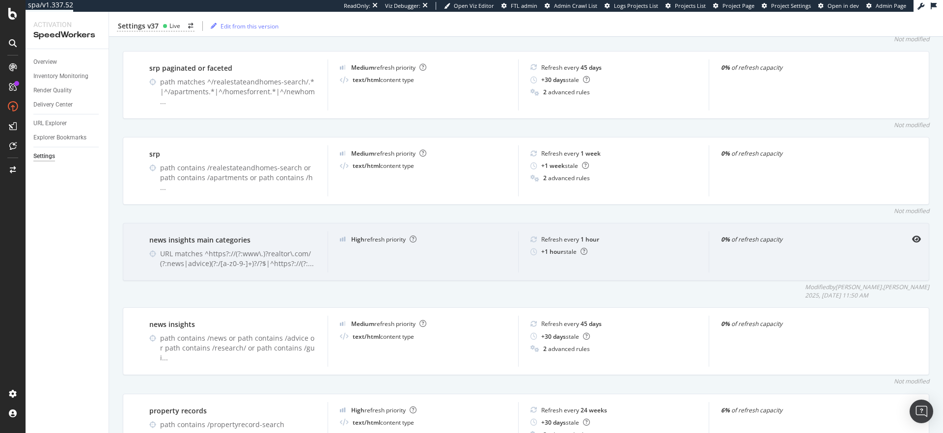
click at [200, 235] on div "news insights main categories" at bounding box center [232, 240] width 167 height 10
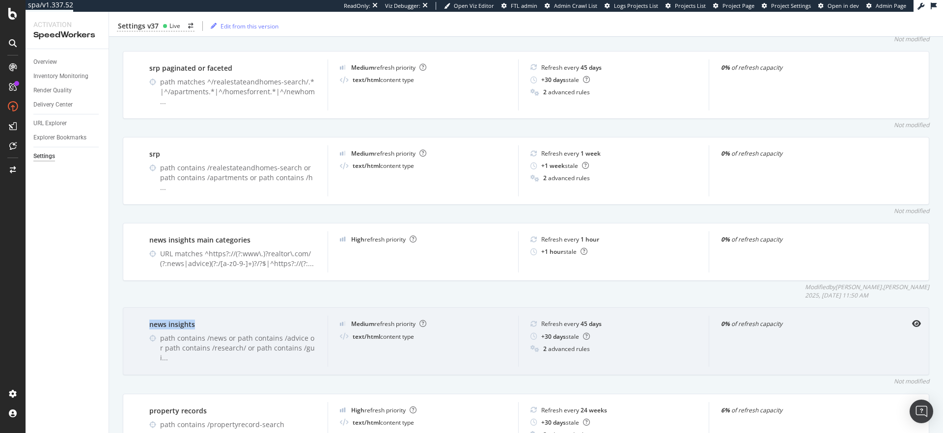
drag, startPoint x: 151, startPoint y: 306, endPoint x: 291, endPoint y: 302, distance: 139.6
click at [262, 320] on div "news insights" at bounding box center [232, 325] width 167 height 10
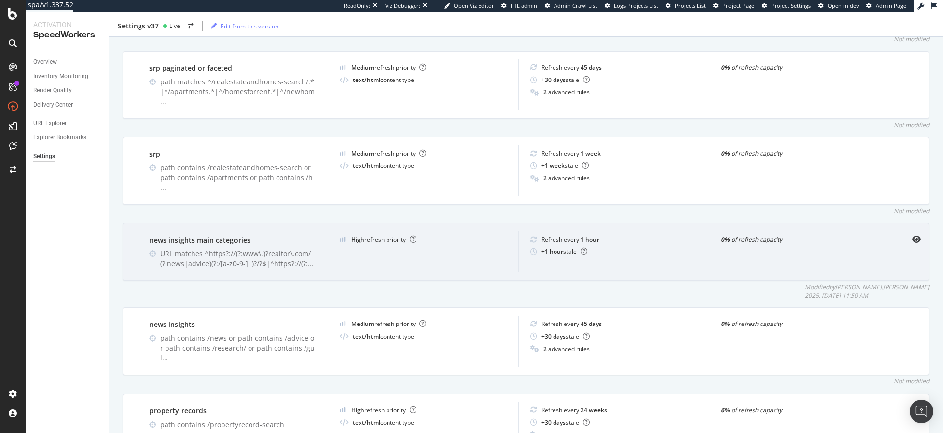
click at [196, 235] on div "news insights main categories" at bounding box center [232, 240] width 167 height 10
drag, startPoint x: 535, startPoint y: 233, endPoint x: 575, endPoint y: 232, distance: 39.8
click at [575, 248] on div "+ 1 hour stale" at bounding box center [614, 252] width 167 height 8
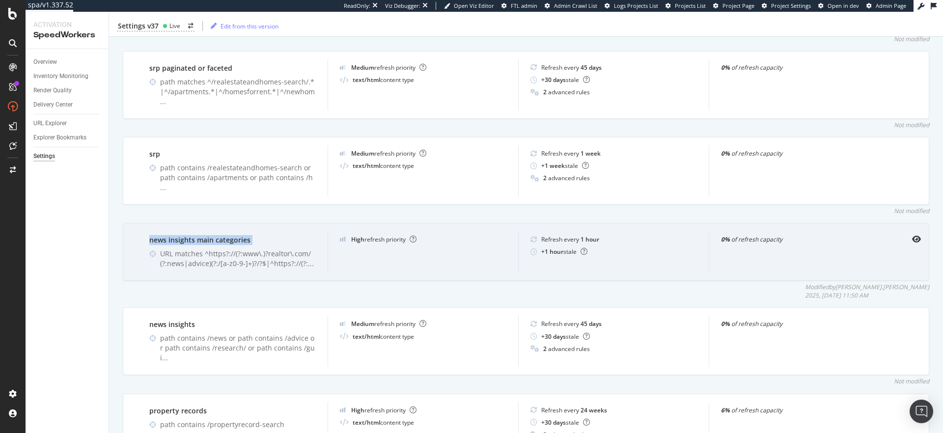
click at [541, 248] on b "+ 1 hour" at bounding box center [552, 252] width 22 height 8
drag, startPoint x: 538, startPoint y: 233, endPoint x: 584, endPoint y: 234, distance: 46.2
click at [584, 248] on div "+ 1 hour stale" at bounding box center [564, 252] width 46 height 8
click at [626, 248] on div "+ 1 hour stale" at bounding box center [614, 252] width 167 height 8
click at [585, 235] on b "1 hour" at bounding box center [590, 239] width 19 height 8
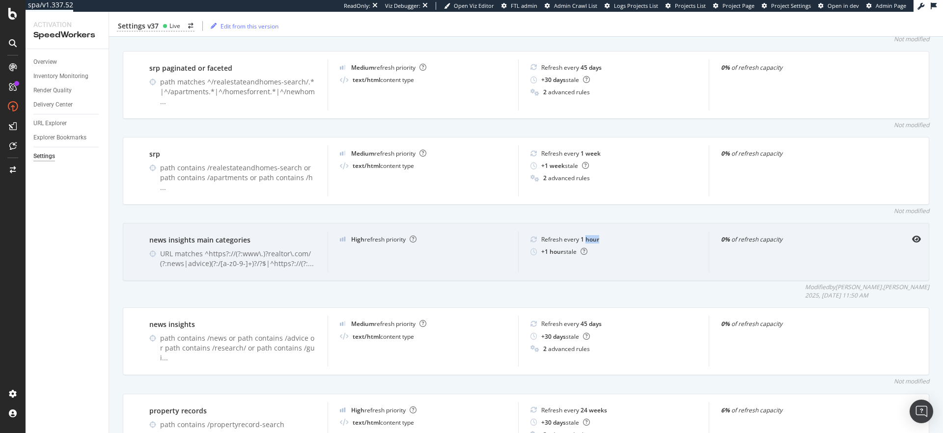
click at [585, 235] on b "1 hour" at bounding box center [590, 239] width 19 height 8
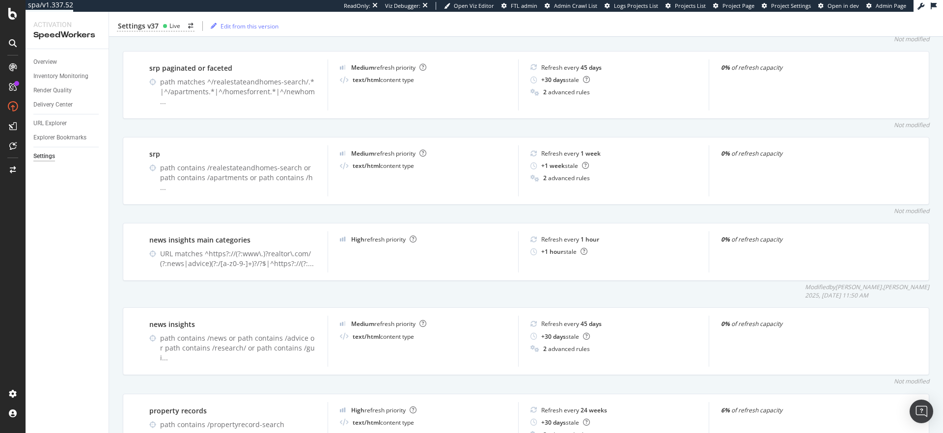
click at [426, 207] on div "Not modified" at bounding box center [526, 211] width 807 height 8
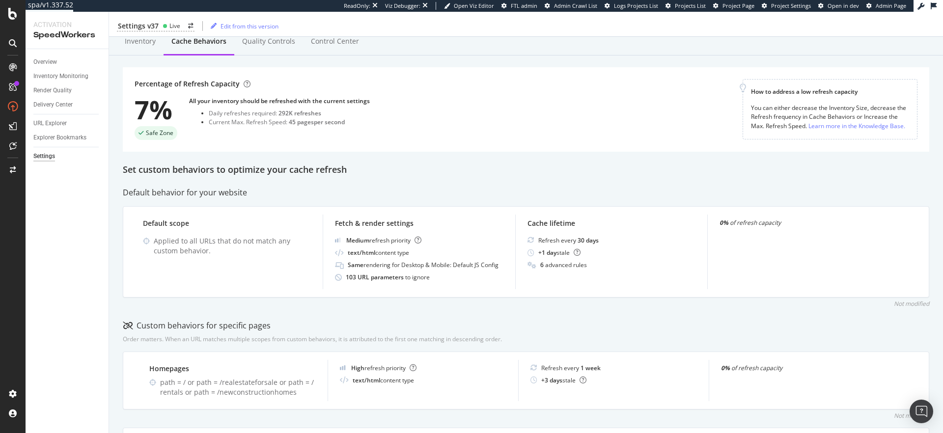
scroll to position [0, 0]
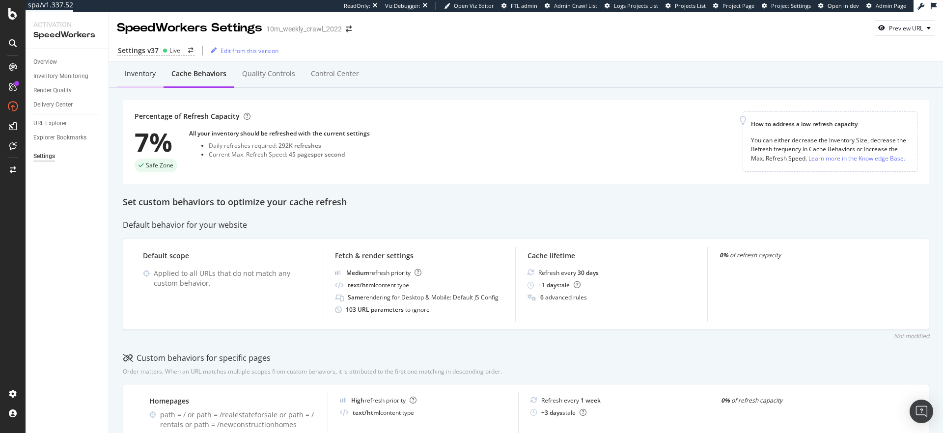
click at [142, 77] on div "Inventory" at bounding box center [140, 74] width 31 height 10
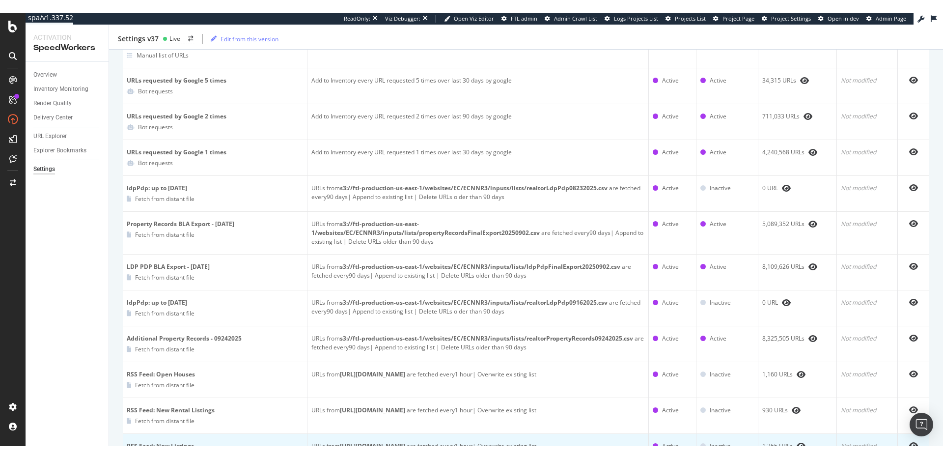
scroll to position [205, 0]
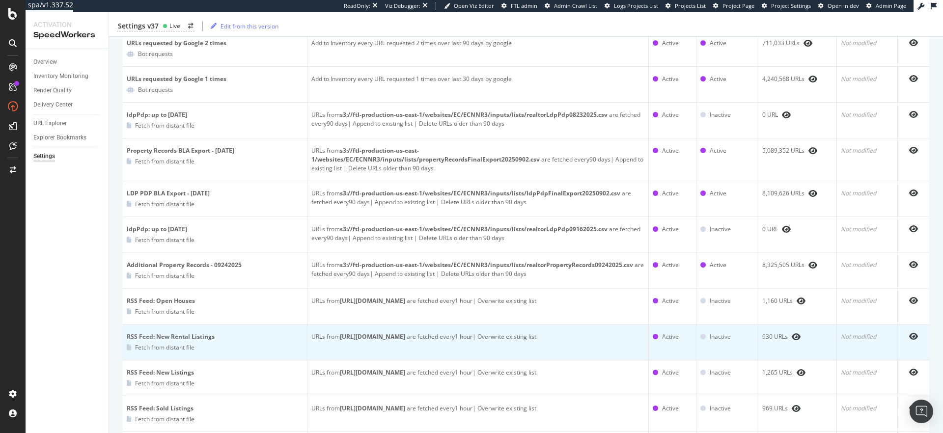
drag, startPoint x: 341, startPoint y: 336, endPoint x: 338, endPoint y: 347, distance: 12.3
click at [338, 341] on div "URLs from https://www.realtor.com/realestateandhomes-detail/sitemap-rss-new-ren…" at bounding box center [477, 337] width 333 height 9
copy b "[URL][DOMAIN_NAME]"
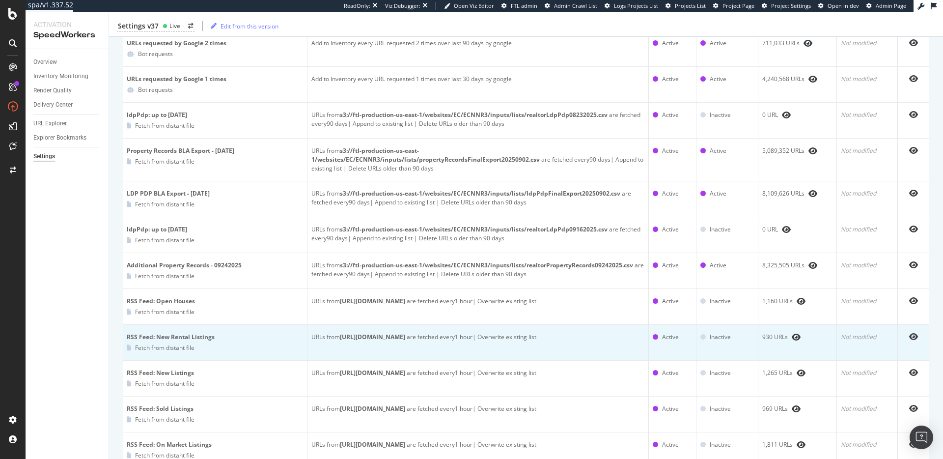
click at [341, 337] on b "[URL][DOMAIN_NAME]" at bounding box center [372, 337] width 65 height 8
drag, startPoint x: 340, startPoint y: 337, endPoint x: 338, endPoint y: 346, distance: 9.1
click at [338, 341] on div "URLs from https://www.realtor.com/realestateandhomes-detail/sitemap-rss-new-ren…" at bounding box center [477, 337] width 333 height 9
copy b "[URL][DOMAIN_NAME]"
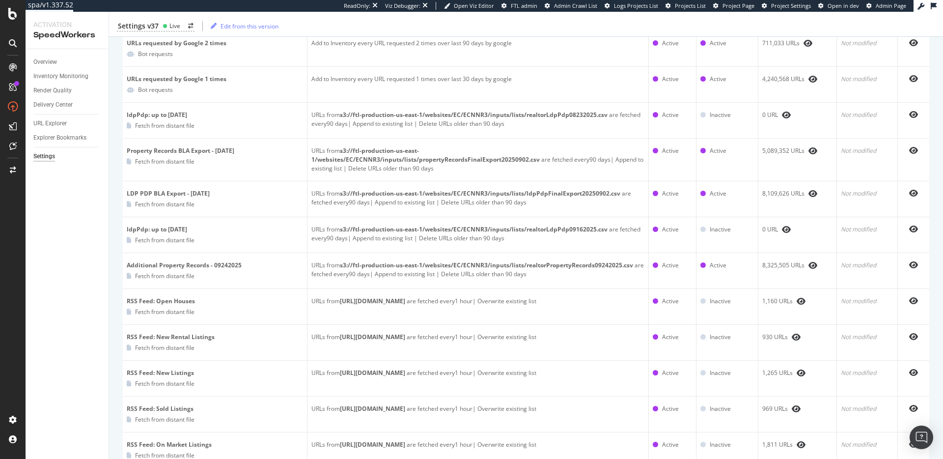
scroll to position [0, 0]
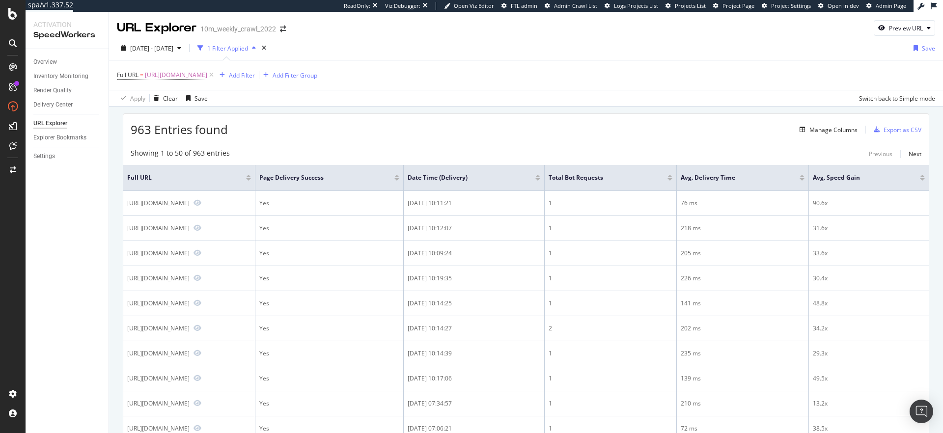
click at [451, 125] on div "963 Entries found Manage Columns Export as CSV" at bounding box center [526, 126] width 806 height 24
click at [341, 124] on div "963 Entries found Manage Columns Export as CSV" at bounding box center [526, 126] width 806 height 24
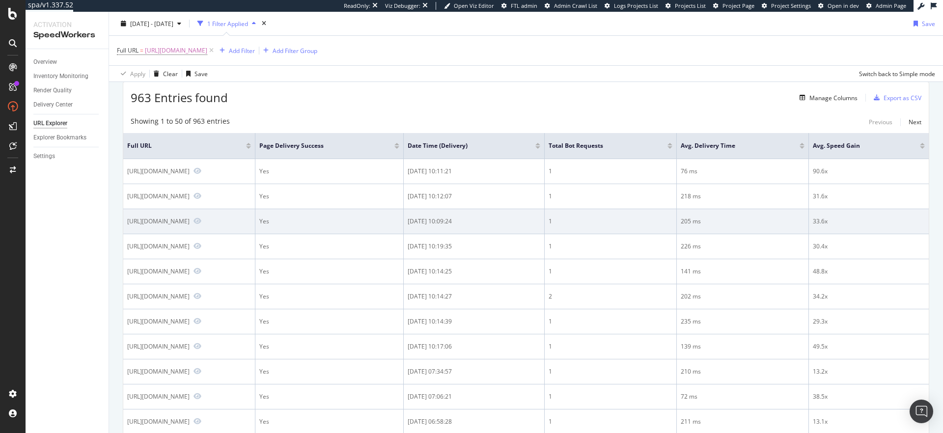
scroll to position [30, 0]
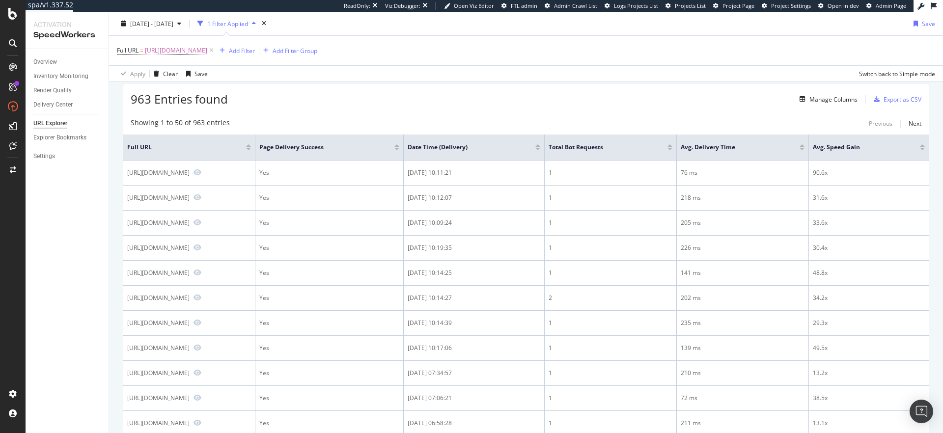
click at [540, 148] on div at bounding box center [537, 149] width 5 height 2
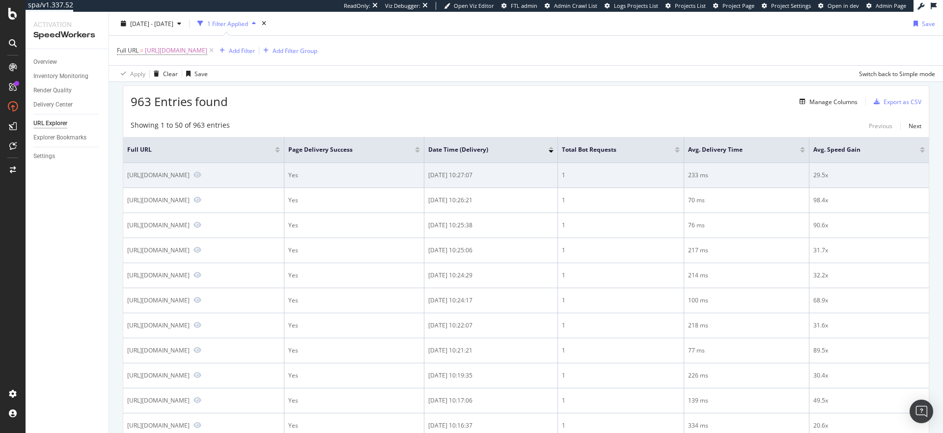
scroll to position [17, 0]
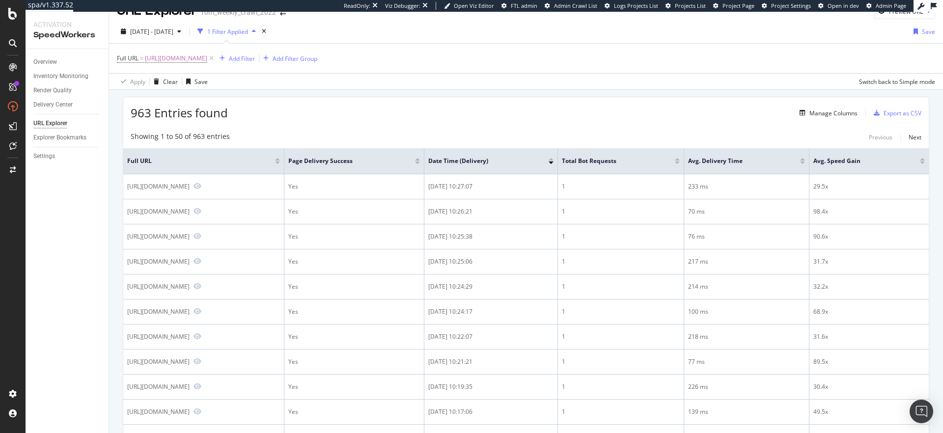
click at [356, 112] on div "963 Entries found Manage Columns Export as CSV" at bounding box center [526, 109] width 806 height 24
click at [350, 110] on div "963 Entries found Manage Columns Export as CSV" at bounding box center [526, 109] width 806 height 24
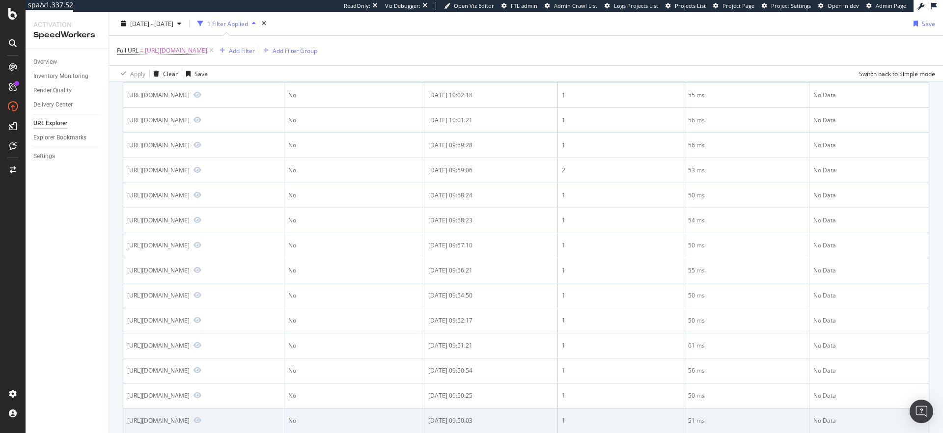
scroll to position [697, 0]
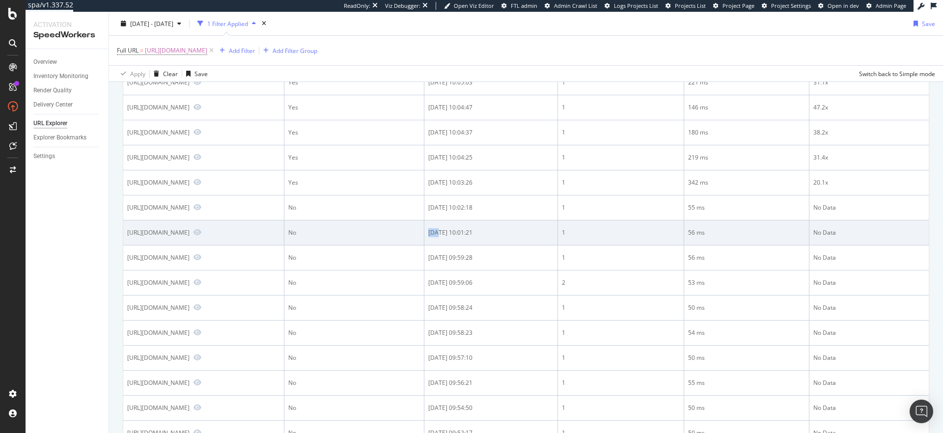
drag, startPoint x: 438, startPoint y: 233, endPoint x: 499, endPoint y: 226, distance: 60.8
click at [497, 227] on td "[DATE] 10:01:21" at bounding box center [491, 233] width 134 height 25
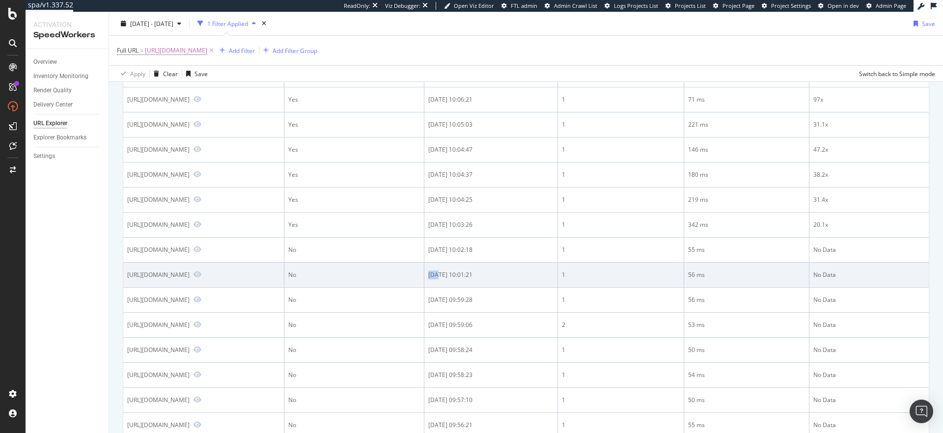
scroll to position [603, 0]
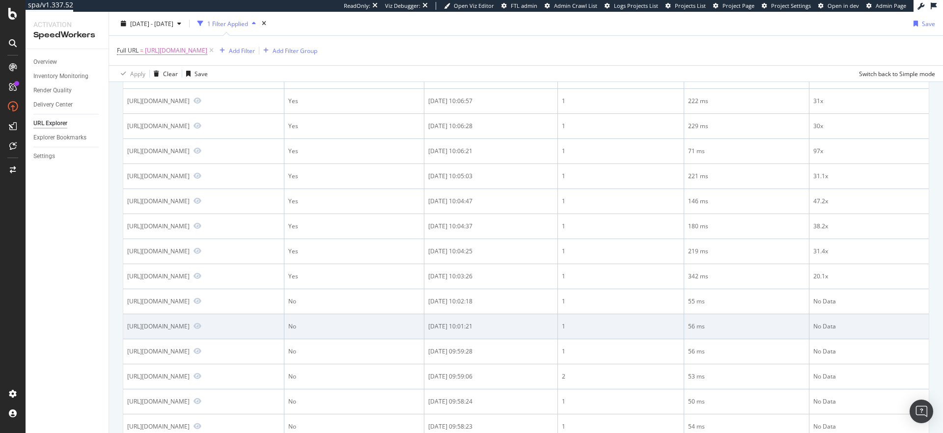
drag, startPoint x: 302, startPoint y: 322, endPoint x: 286, endPoint y: 327, distance: 16.8
click at [284, 326] on td "No" at bounding box center [354, 326] width 140 height 25
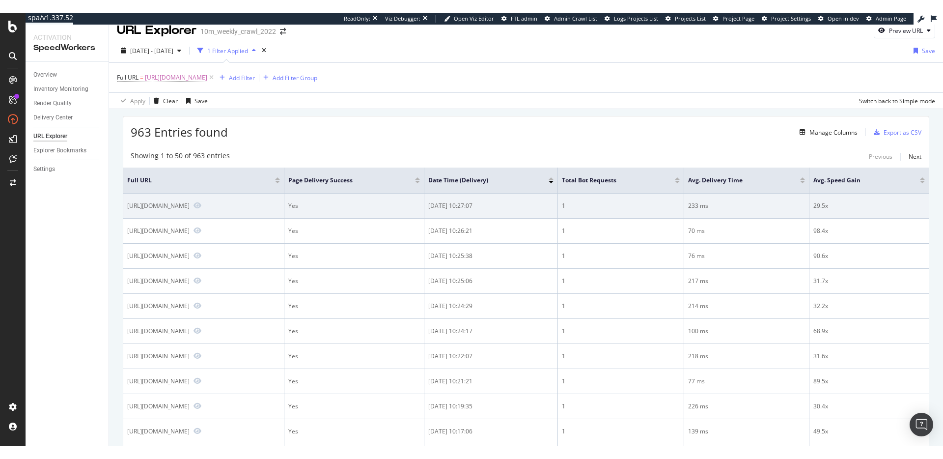
scroll to position [0, 0]
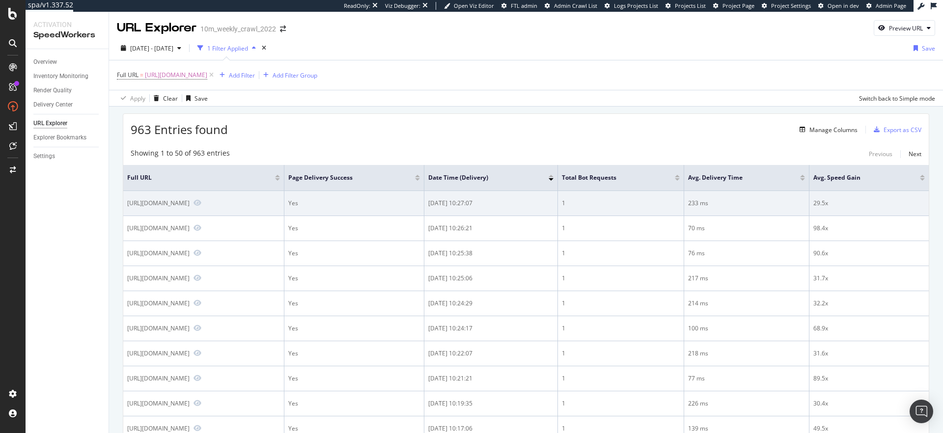
click at [462, 204] on div "[DATE] 10:27:07" at bounding box center [490, 203] width 125 height 9
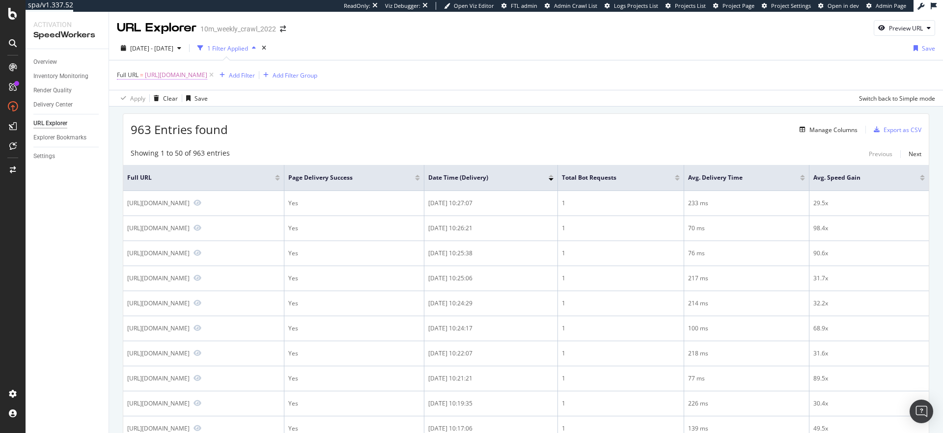
click at [205, 75] on span "[URL][DOMAIN_NAME]" at bounding box center [176, 75] width 62 height 14
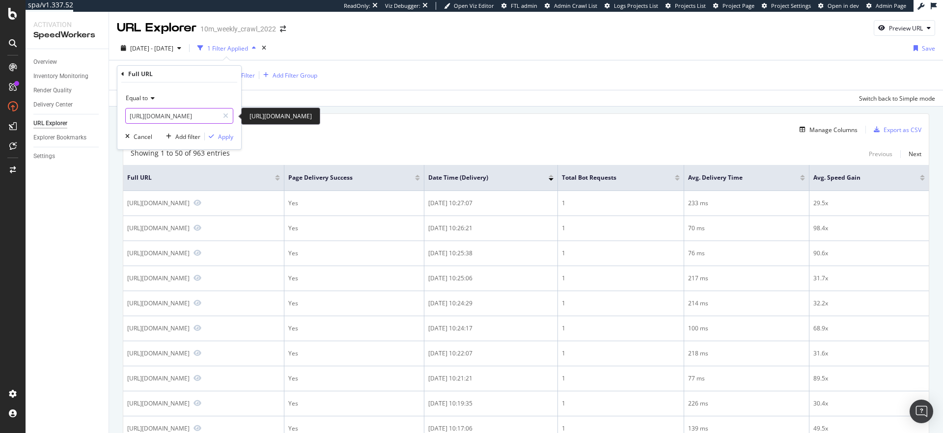
click at [179, 115] on input "[URL][DOMAIN_NAME]" at bounding box center [172, 116] width 93 height 16
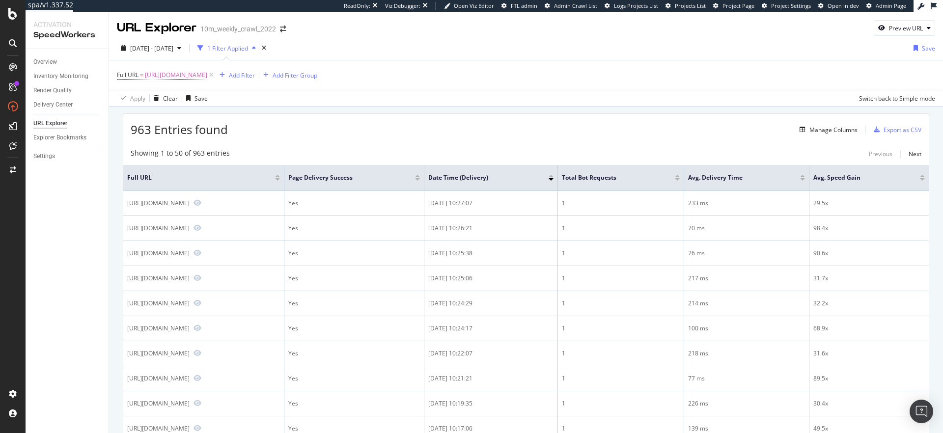
click at [319, 101] on div "Apply Clear Save Switch back to Simple mode" at bounding box center [526, 98] width 834 height 16
click at [319, 115] on div "963 Entries found Manage Columns Export as CSV" at bounding box center [526, 126] width 806 height 24
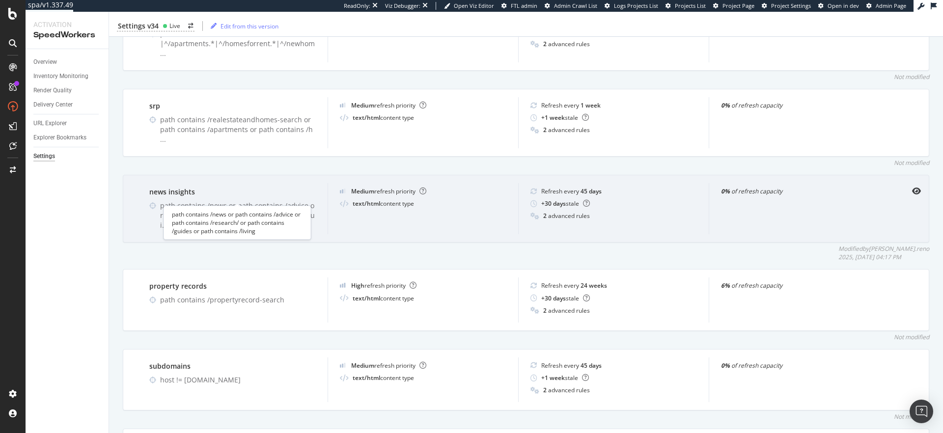
scroll to position [541, 0]
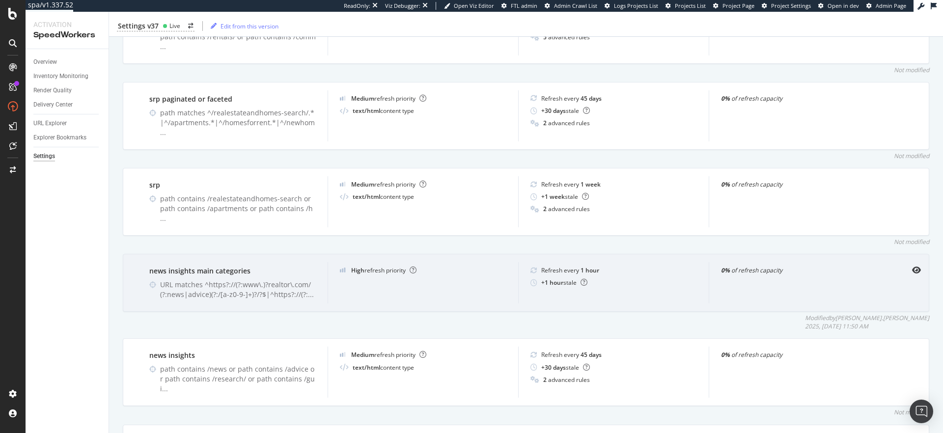
scroll to position [501, 0]
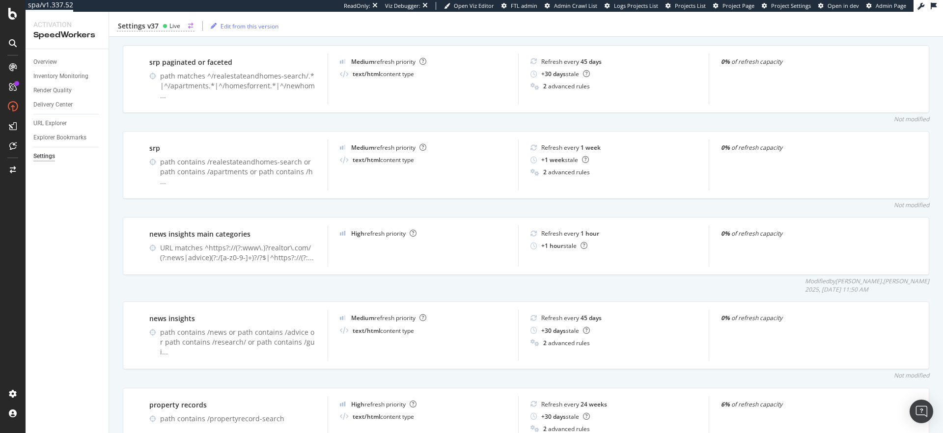
click at [147, 26] on div "Settings v37" at bounding box center [138, 26] width 41 height 10
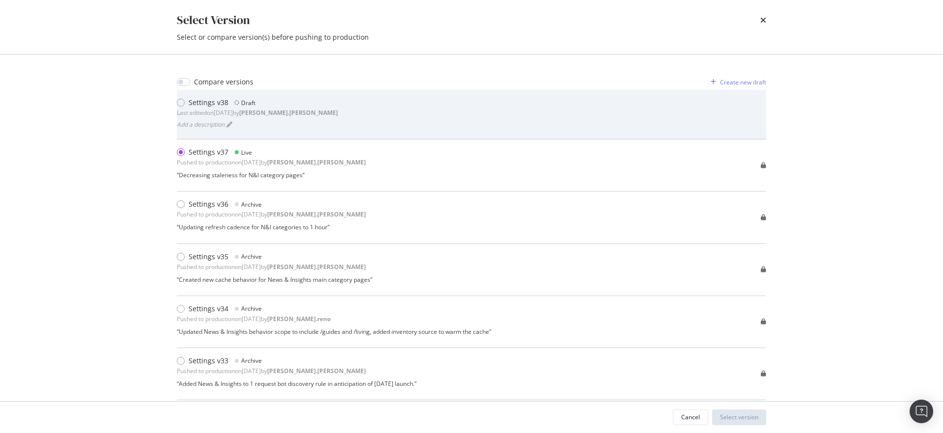
click at [304, 114] on b "[PERSON_NAME].[PERSON_NAME]" at bounding box center [288, 113] width 99 height 8
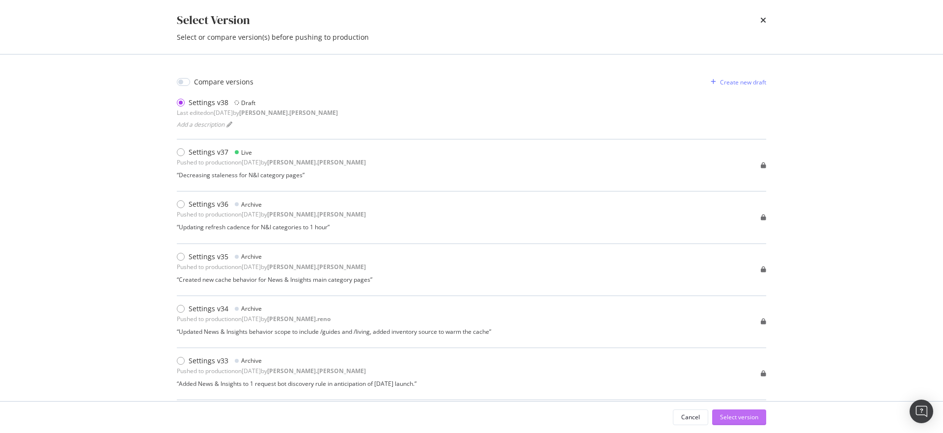
click at [743, 420] on div "Select version" at bounding box center [739, 417] width 38 height 8
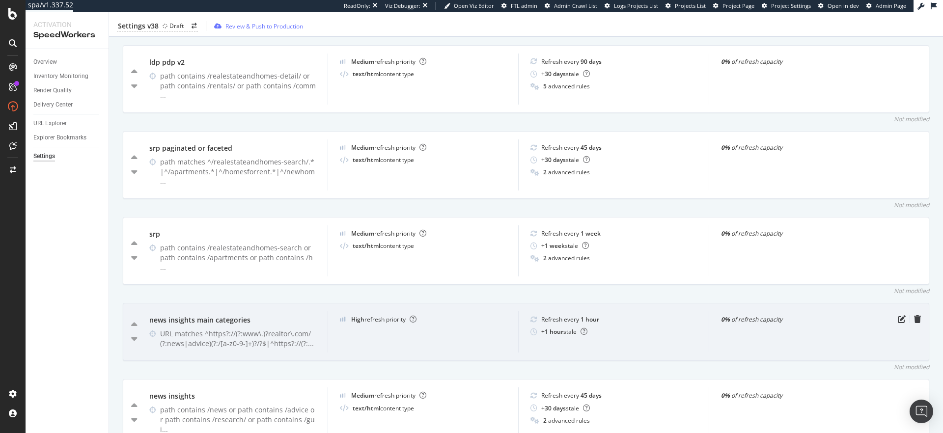
scroll to position [426, 0]
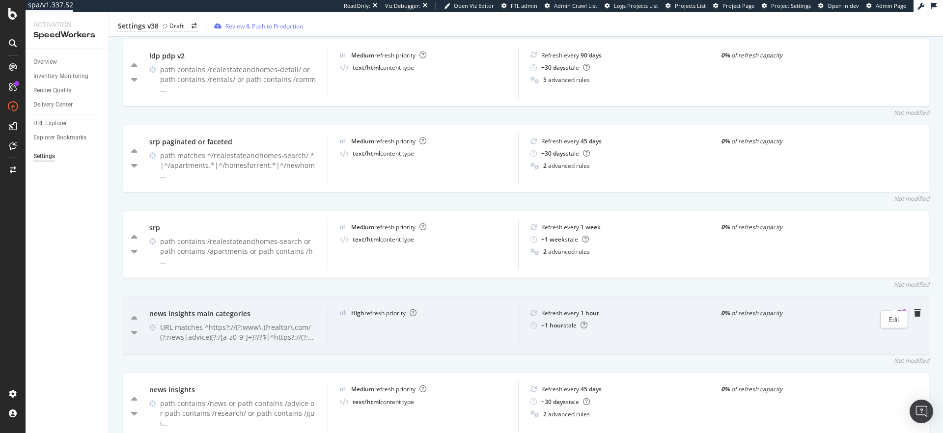
click at [898, 309] on icon "pen-to-square" at bounding box center [902, 313] width 8 height 8
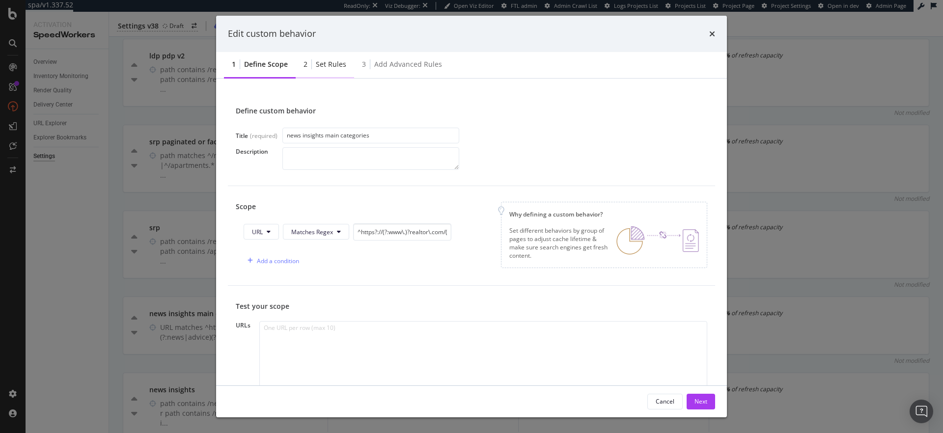
click at [315, 69] on div "2 Set rules" at bounding box center [325, 65] width 58 height 27
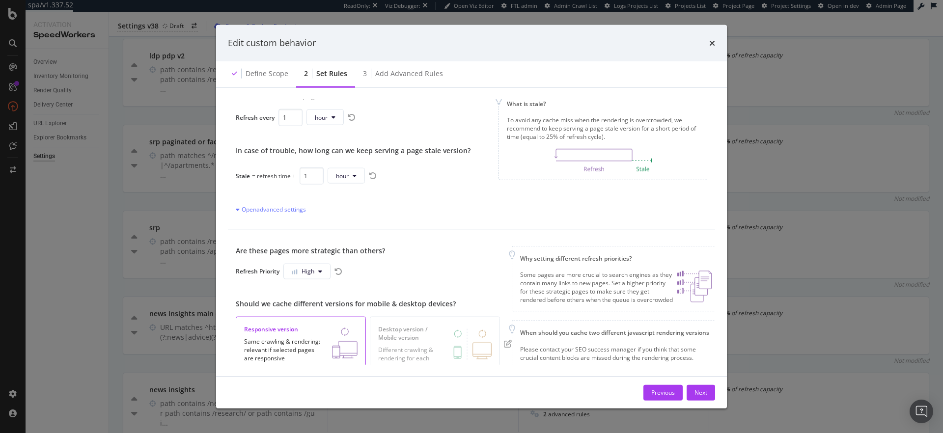
scroll to position [0, 0]
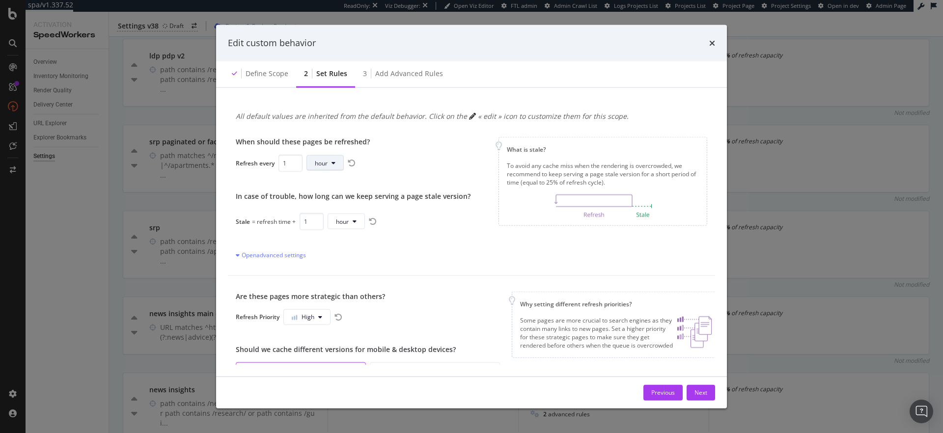
click at [327, 167] on span "hour" at bounding box center [321, 163] width 13 height 8
click at [330, 183] on span "minute" at bounding box center [323, 182] width 19 height 9
click at [286, 164] on input "1" at bounding box center [291, 162] width 24 height 17
type input "15"
click at [306, 220] on input "1" at bounding box center [312, 221] width 24 height 17
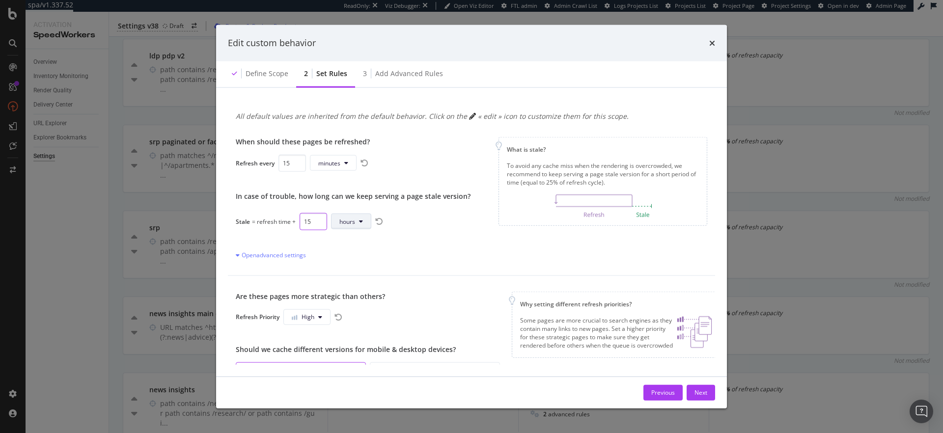
type input "15"
click at [349, 220] on span "hours" at bounding box center [347, 221] width 16 height 8
click at [353, 242] on span "minutes" at bounding box center [349, 241] width 22 height 9
click at [447, 234] on div "When should these pages be refreshed? Refresh every 15 minutes In case of troub…" at bounding box center [353, 198] width 235 height 123
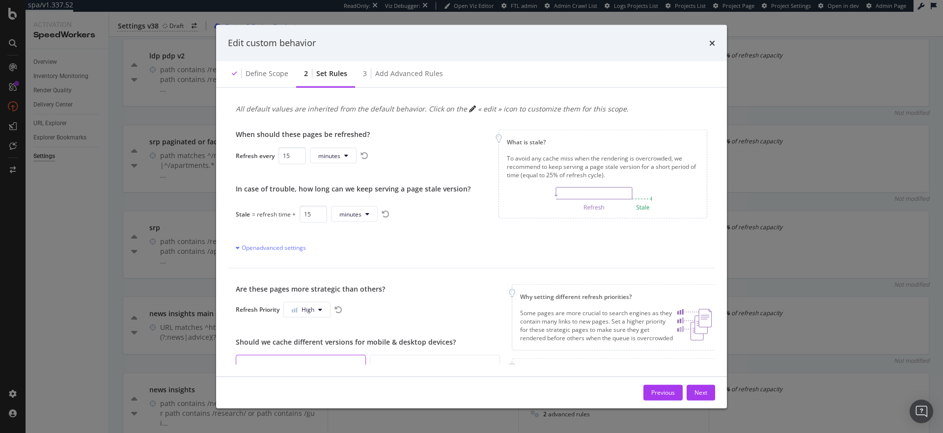
scroll to position [17, 0]
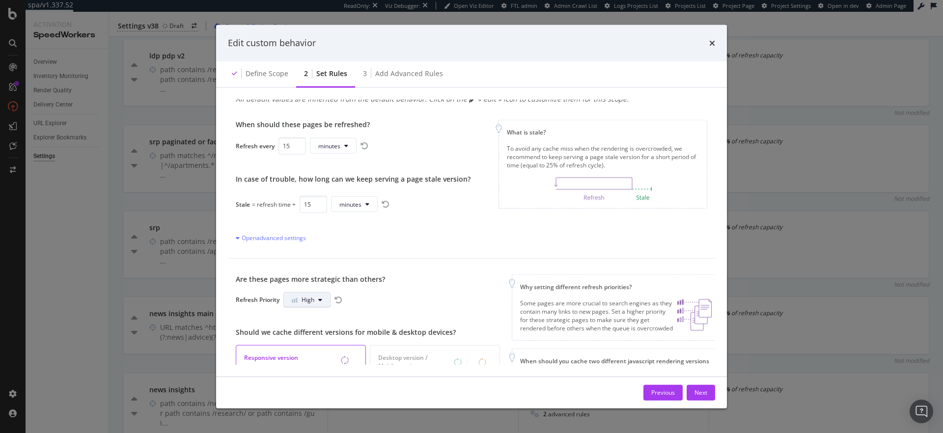
click at [318, 297] on icon "modal" at bounding box center [320, 300] width 4 height 6
click at [494, 252] on div "When should these pages be refreshed? Refresh every 15 minutes In case of troub…" at bounding box center [471, 181] width 487 height 155
click at [701, 393] on div "Next" at bounding box center [701, 393] width 13 height 8
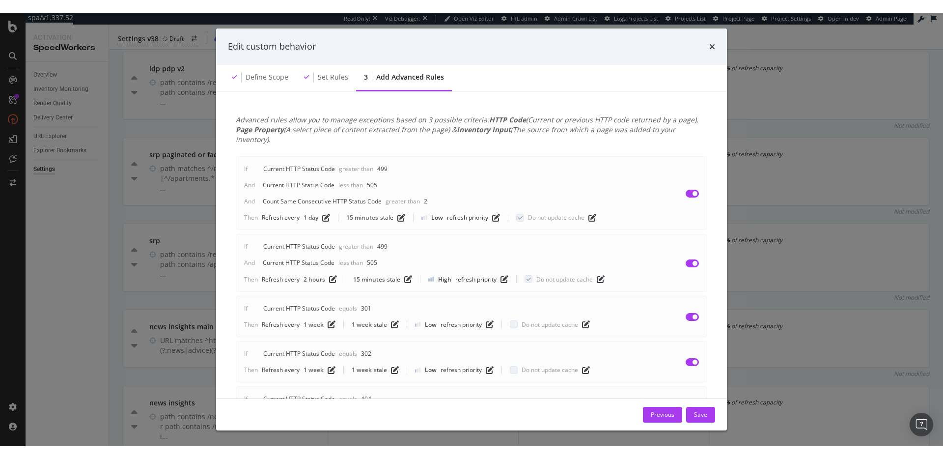
scroll to position [178, 0]
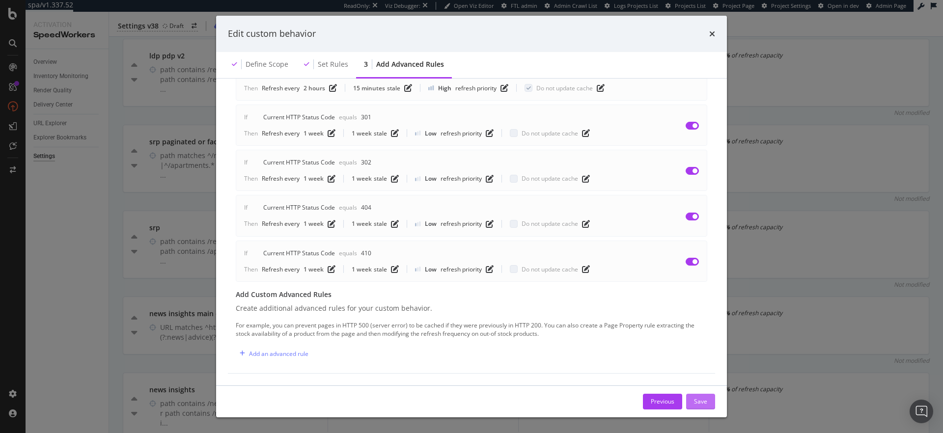
click at [703, 401] on div "Save" at bounding box center [700, 401] width 13 height 8
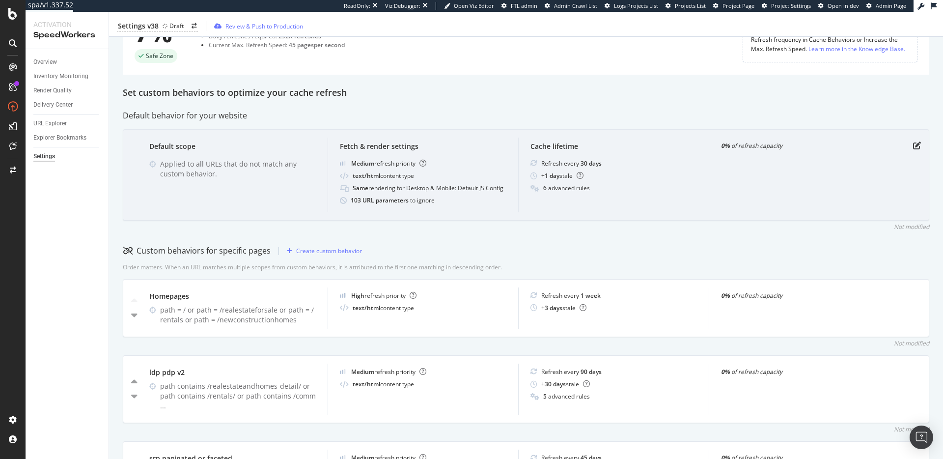
scroll to position [0, 0]
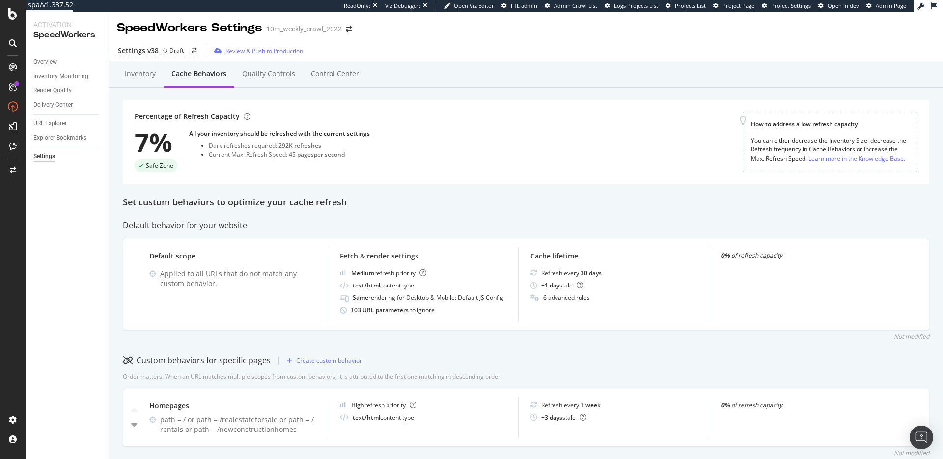
click at [263, 52] on div "Review & Push to Production" at bounding box center [264, 51] width 78 height 8
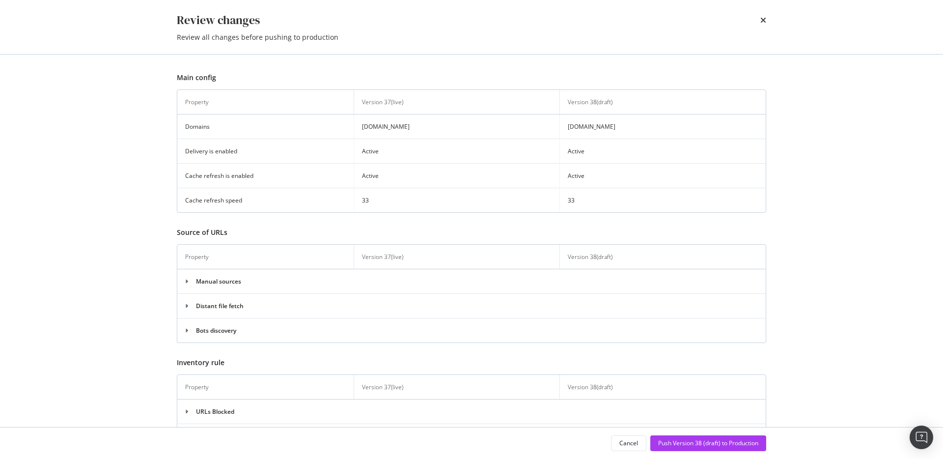
scroll to position [467, 0]
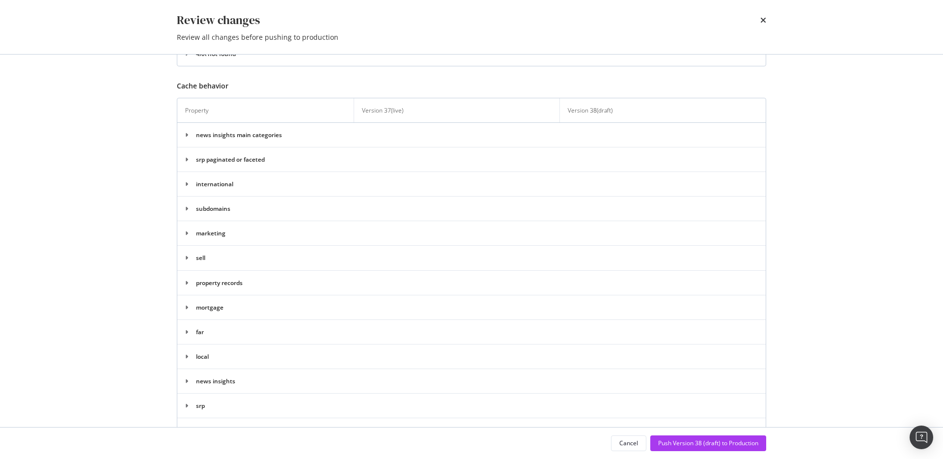
click at [258, 137] on td "news insights main categories" at bounding box center [471, 134] width 588 height 25
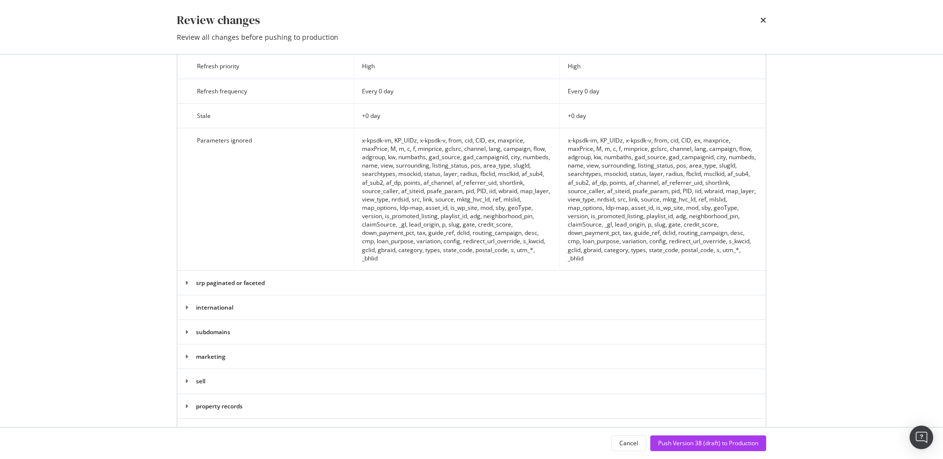
scroll to position [560, 0]
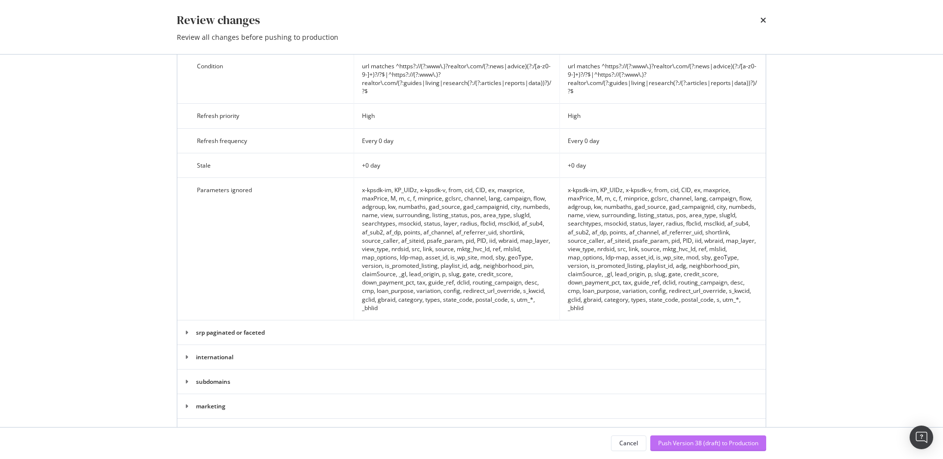
click at [706, 433] on div "Push Version 38 (draft) to Production" at bounding box center [708, 443] width 100 height 8
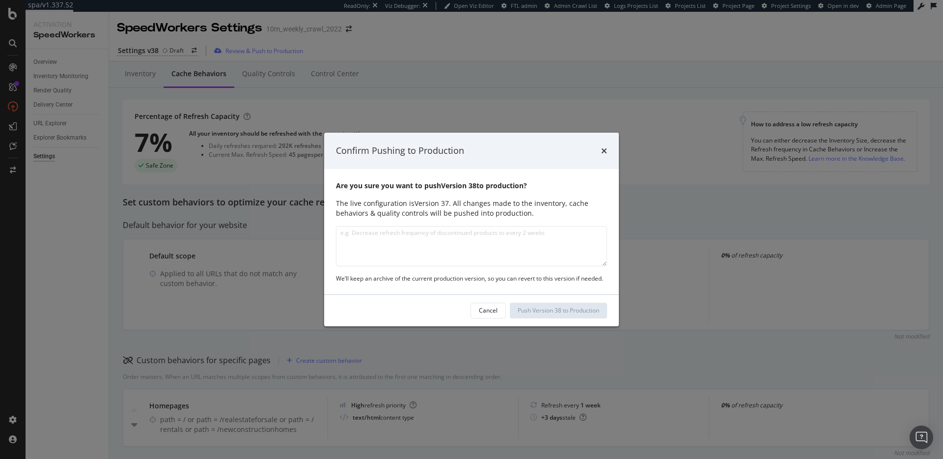
click at [458, 247] on textarea "modal" at bounding box center [471, 246] width 271 height 40
type textarea "Updated News & Insights main category behavior refresh cadence to 15m + 15m (st…"
click at [572, 309] on div "Push Version 38 to Production" at bounding box center [559, 310] width 82 height 8
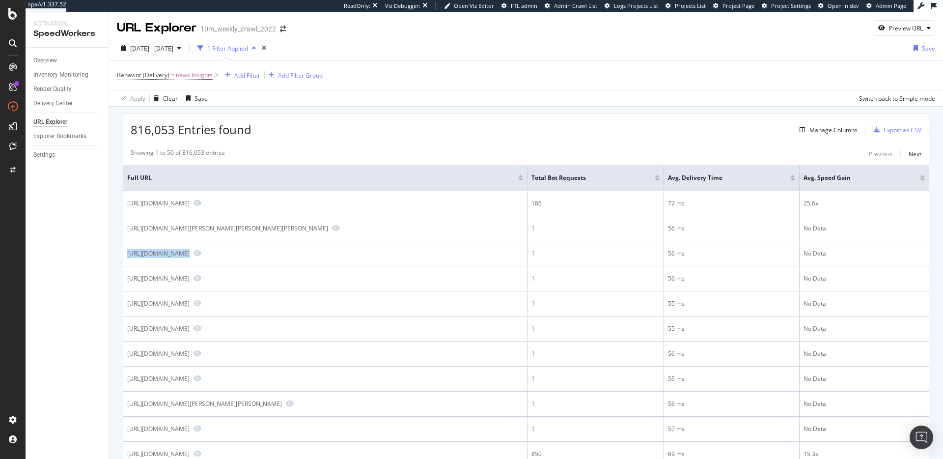
scroll to position [655, 0]
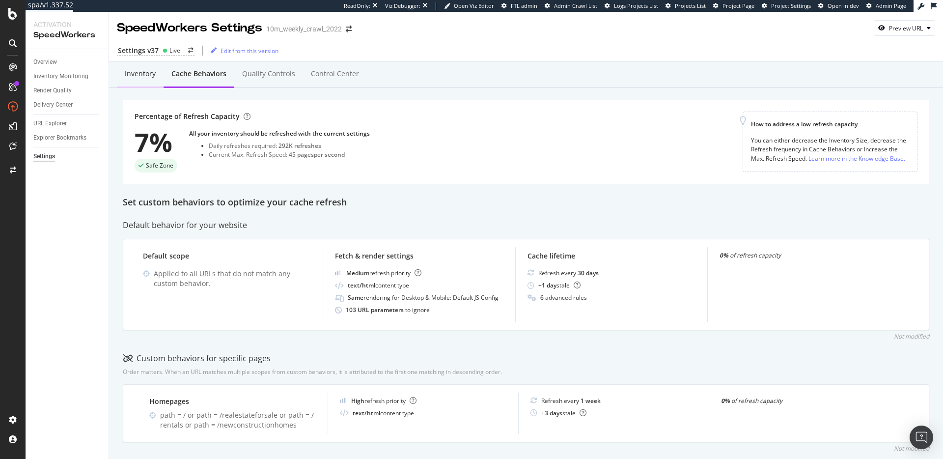
click at [134, 73] on div "Inventory" at bounding box center [140, 74] width 31 height 10
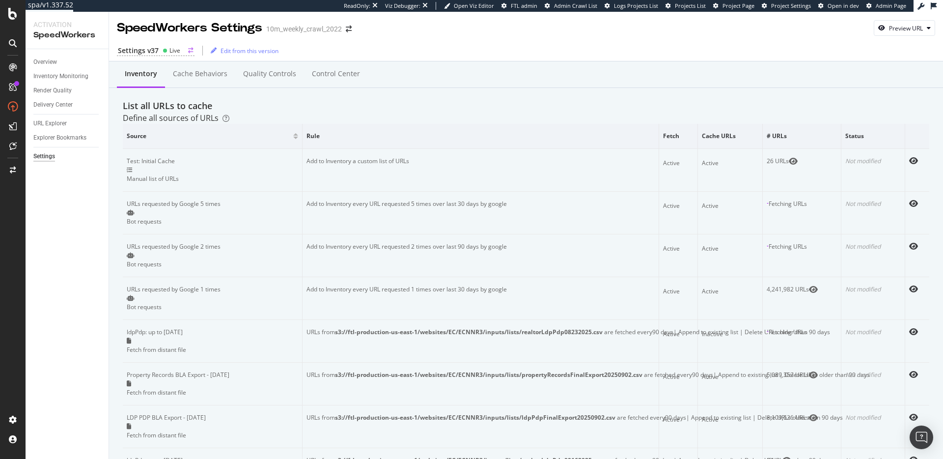
click at [176, 49] on div "Live" at bounding box center [174, 50] width 11 height 8
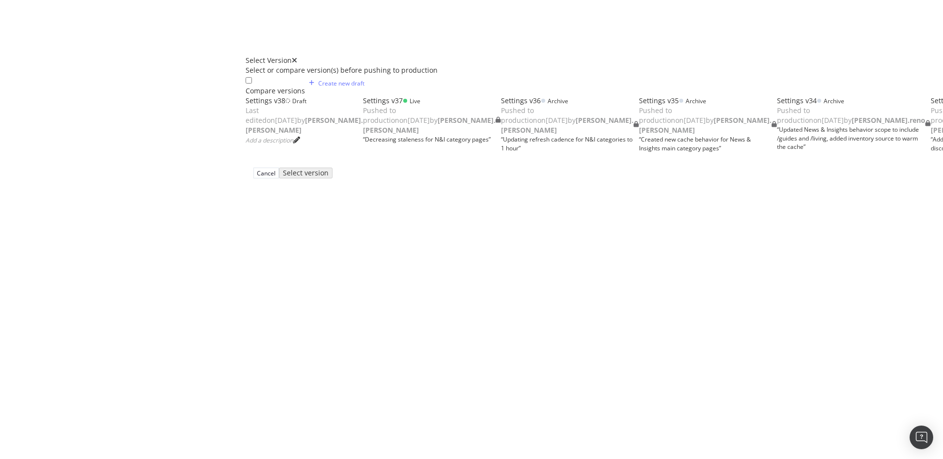
click at [358, 120] on div "Settings v38 Draft Last edited on [DATE] by [PERSON_NAME].[PERSON_NAME] Add a d…" at bounding box center [304, 120] width 117 height 49
click at [297, 57] on icon "times" at bounding box center [294, 60] width 5 height 7
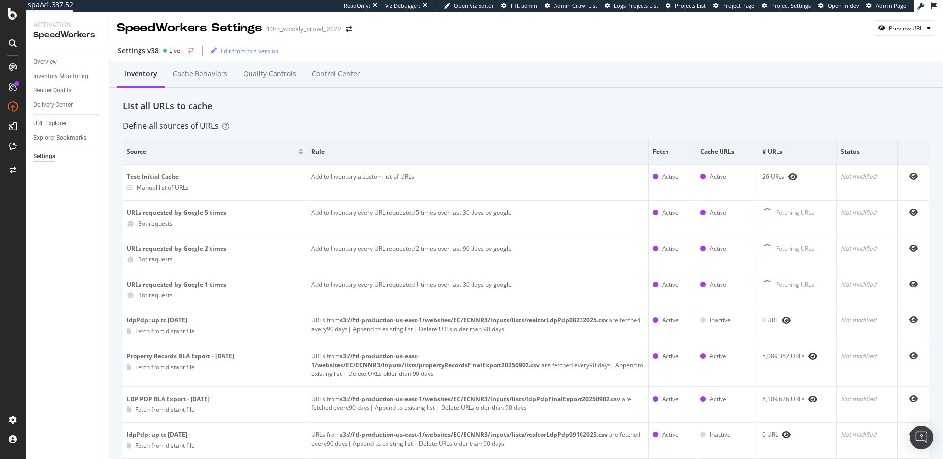
click at [143, 54] on div "Settings v38" at bounding box center [138, 51] width 41 height 10
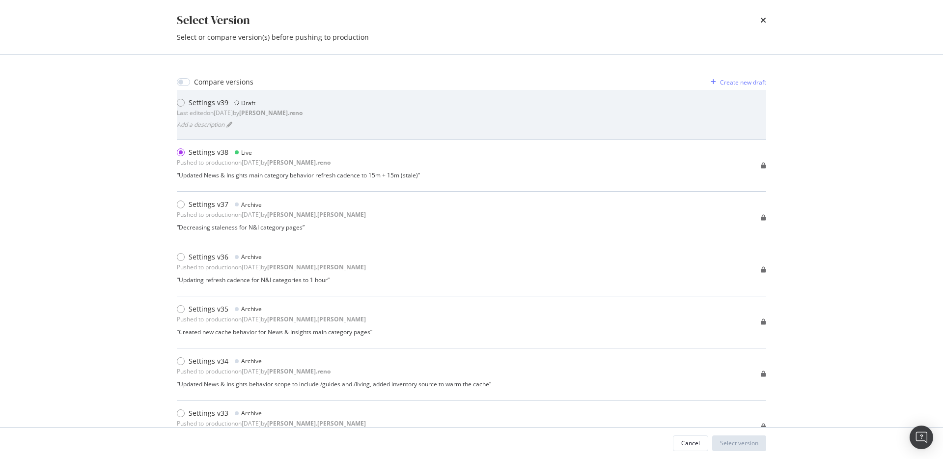
click at [295, 119] on div "Settings v39 Draft Last edited on [DATE] by [PERSON_NAME].reno Add a description" at bounding box center [471, 114] width 589 height 33
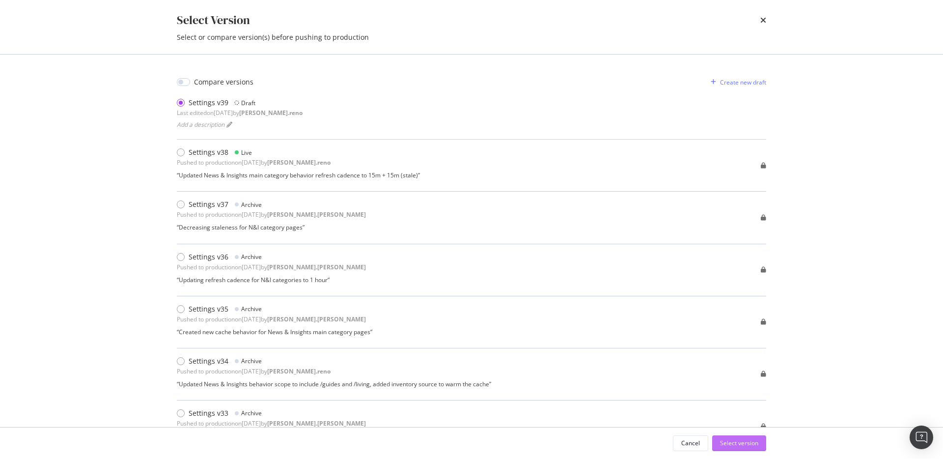
click at [756, 442] on div "Select version" at bounding box center [739, 443] width 38 height 8
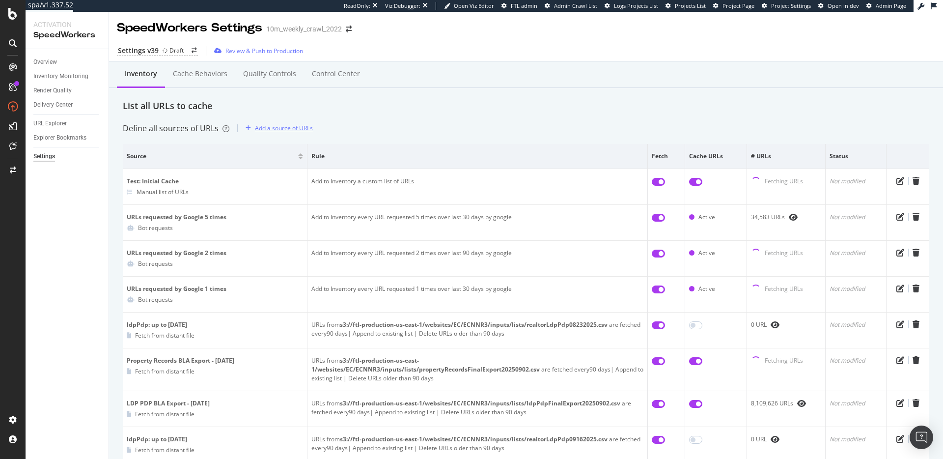
click at [261, 128] on div "Add a source of URLs" at bounding box center [284, 128] width 58 height 8
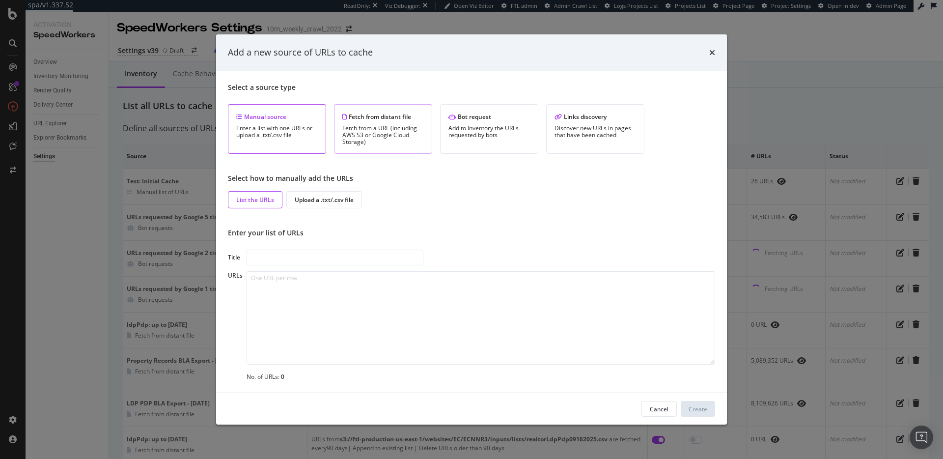
click at [398, 127] on div "Fetch from a URL (including AWS S3 or Google Cloud Storage)" at bounding box center [383, 135] width 82 height 21
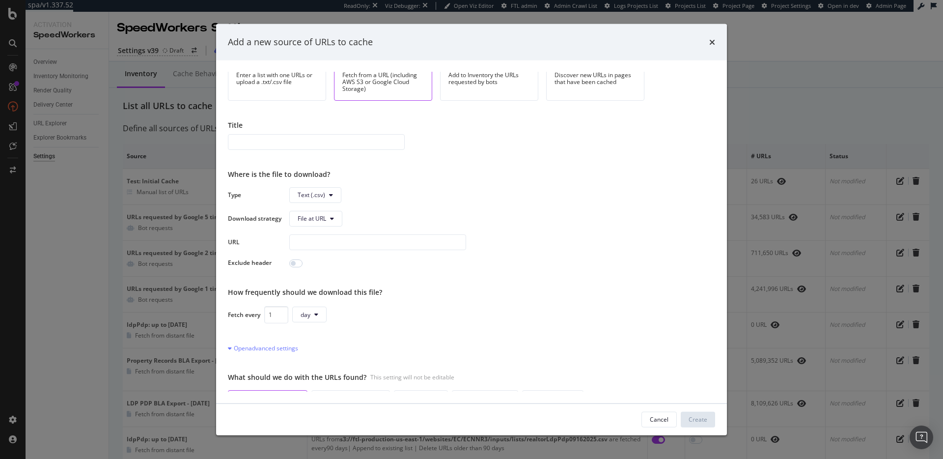
scroll to position [82, 0]
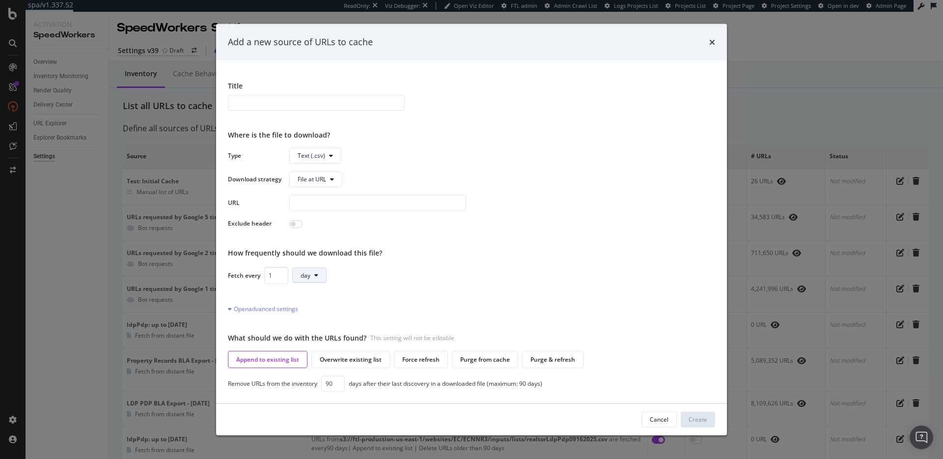
click at [308, 277] on span "day" at bounding box center [306, 275] width 10 height 8
click at [319, 292] on span "minute" at bounding box center [310, 294] width 19 height 9
click at [712, 42] on icon "times" at bounding box center [712, 42] width 6 height 8
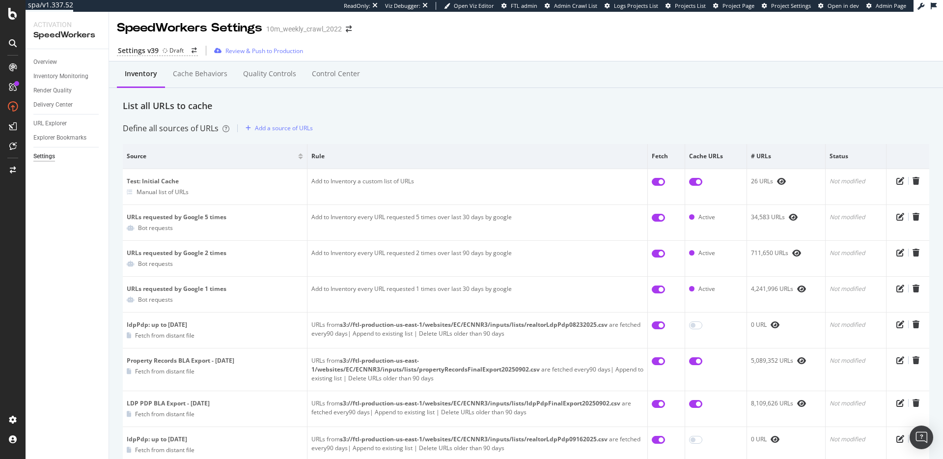
click at [546, 130] on div "Define all sources of URLs Add a source of URLs" at bounding box center [526, 128] width 807 height 16
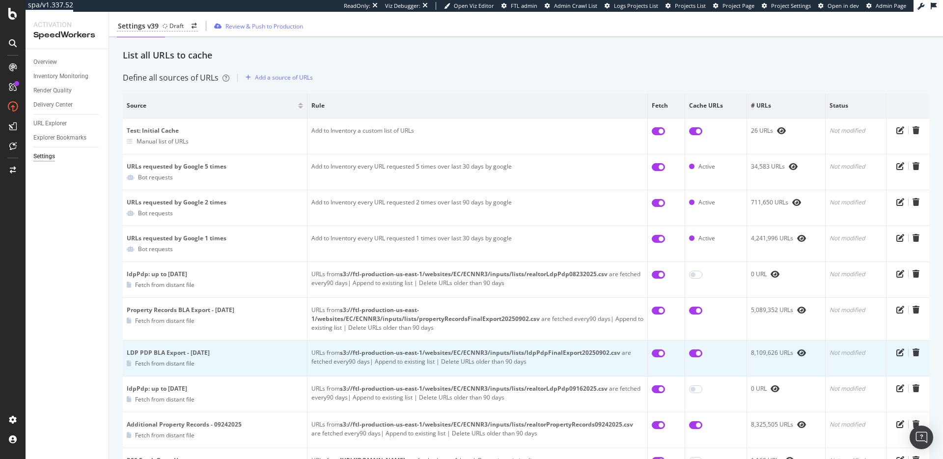
scroll to position [0, 0]
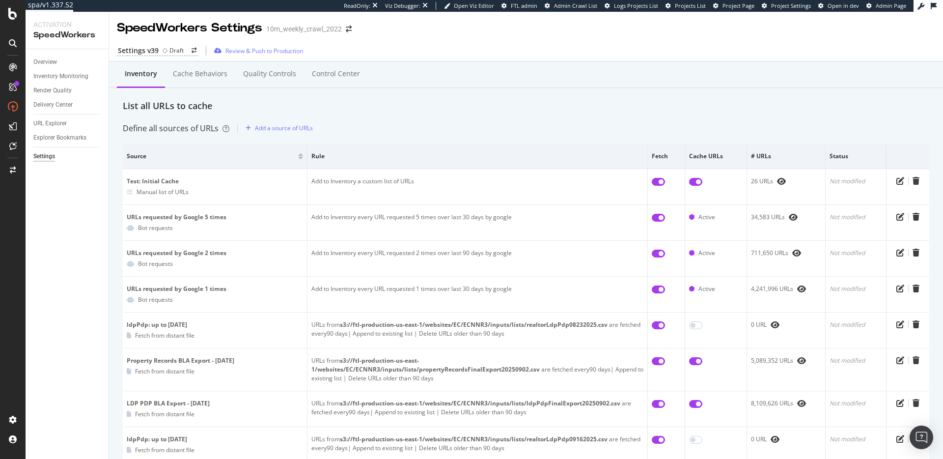
click at [456, 103] on div "List all URLs to cache" at bounding box center [526, 106] width 807 height 13
click at [154, 130] on div "Define all sources of URLs" at bounding box center [176, 128] width 107 height 11
click at [307, 97] on div "Inventory Cache behaviors Quality Controls Control Center" at bounding box center [526, 83] width 807 height 31
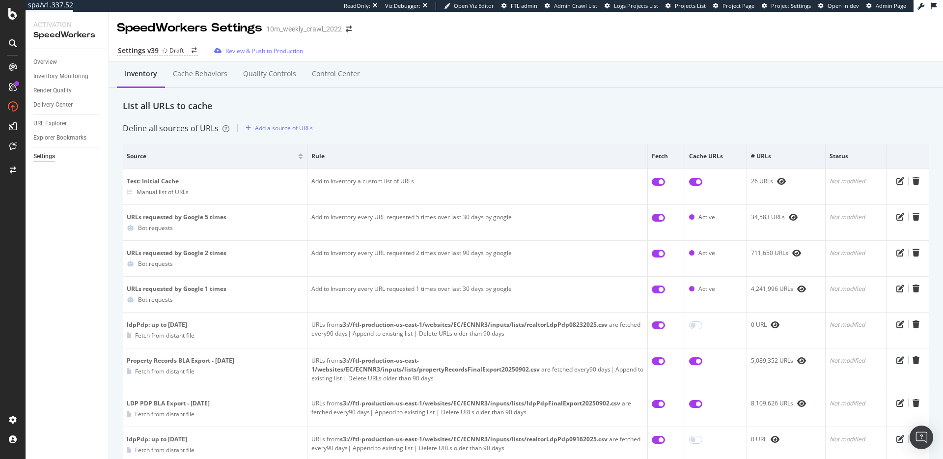
click at [162, 107] on div "List all URLs to cache" at bounding box center [526, 106] width 807 height 13
click at [298, 93] on div "Inventory Cache behaviors Quality Controls Control Center" at bounding box center [526, 83] width 807 height 31
